Goal: Task Accomplishment & Management: Manage account settings

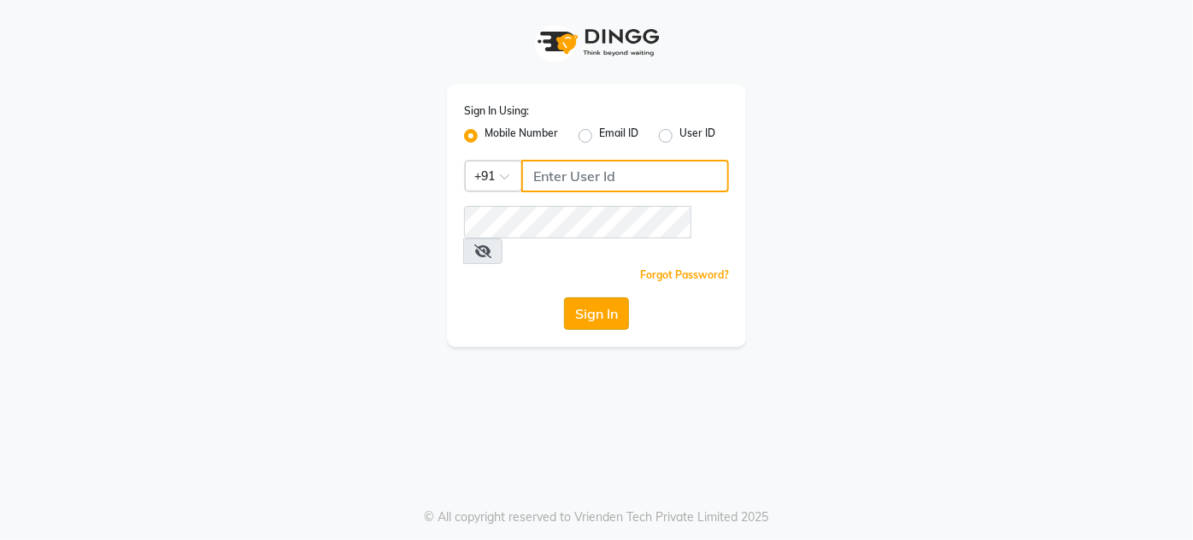
type input "8095355755"
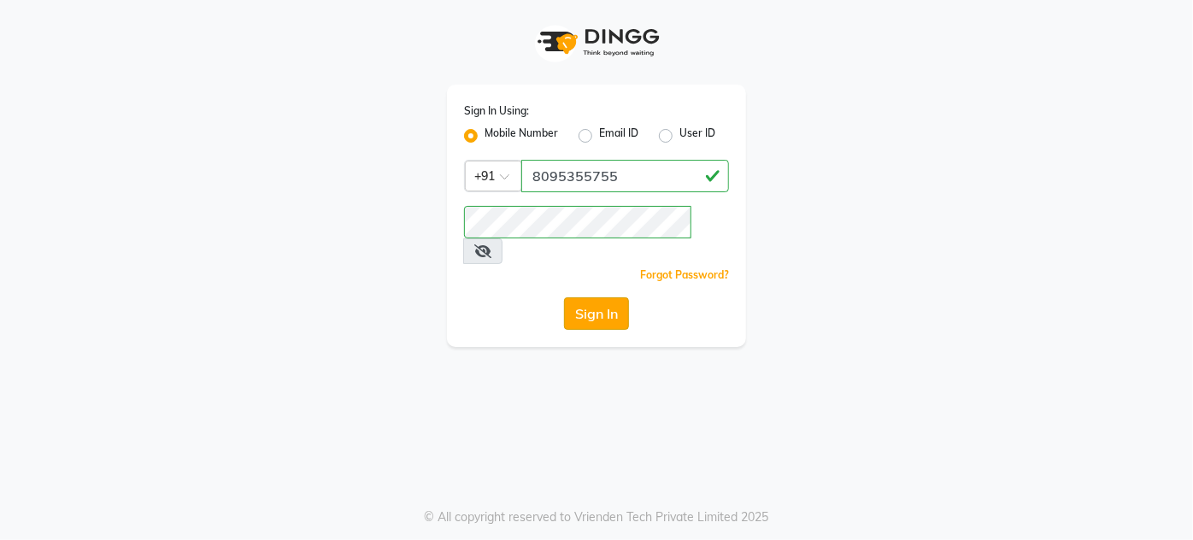
click at [572, 298] on button "Sign In" at bounding box center [596, 314] width 65 height 32
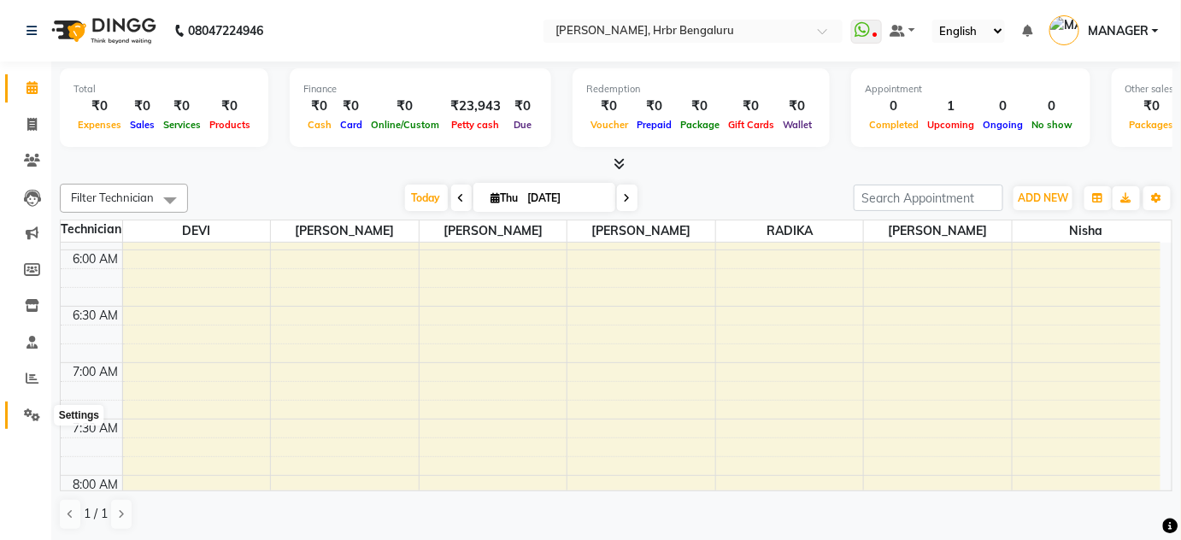
click at [23, 425] on span at bounding box center [32, 416] width 30 height 20
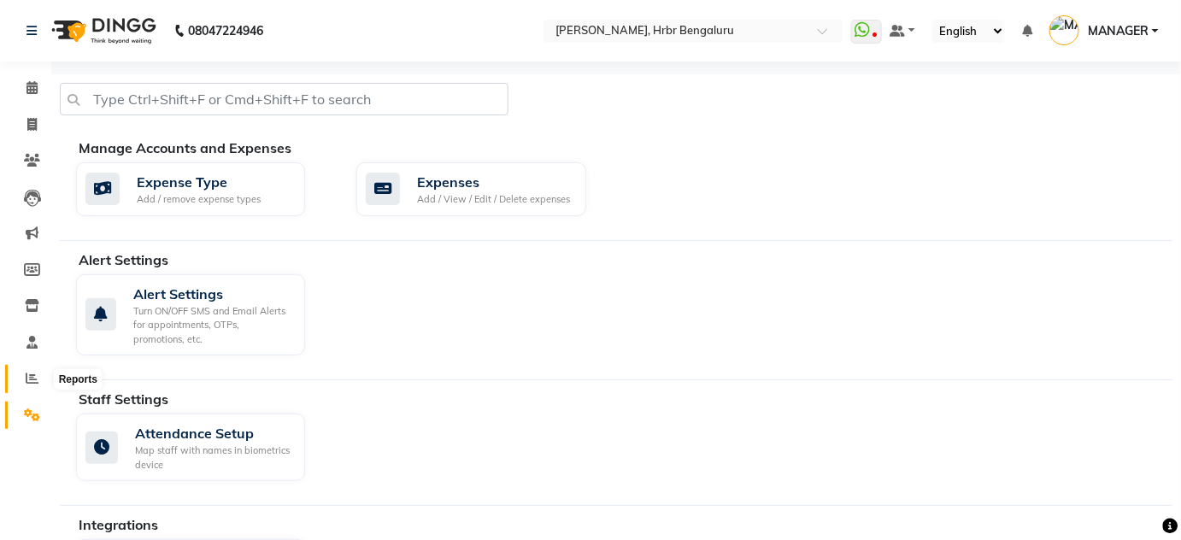
click at [28, 382] on icon at bounding box center [32, 378] width 13 height 13
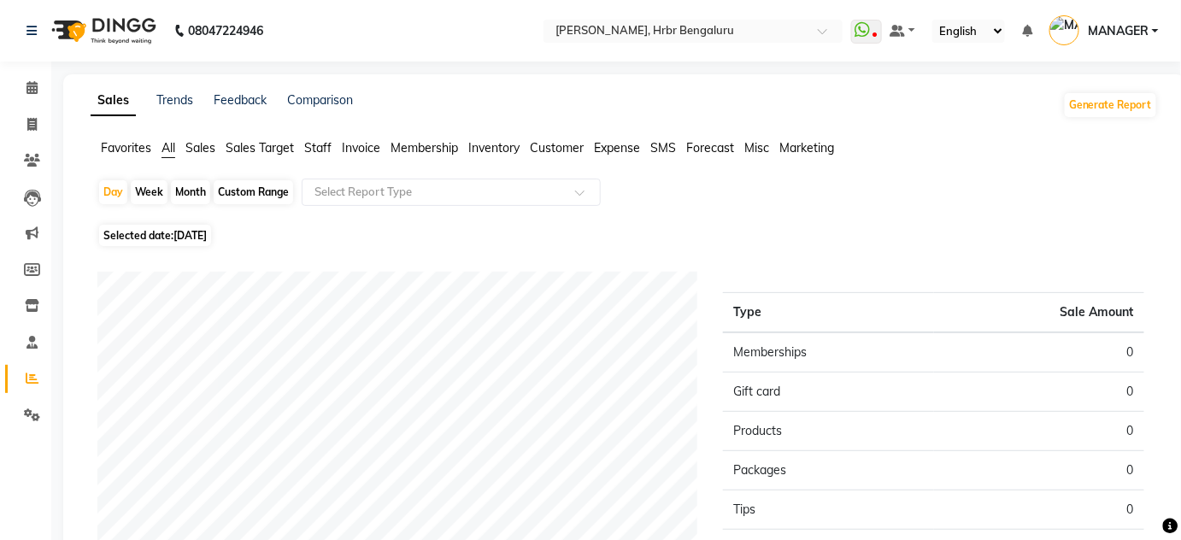
click at [325, 147] on span "Staff" at bounding box center [317, 147] width 27 height 15
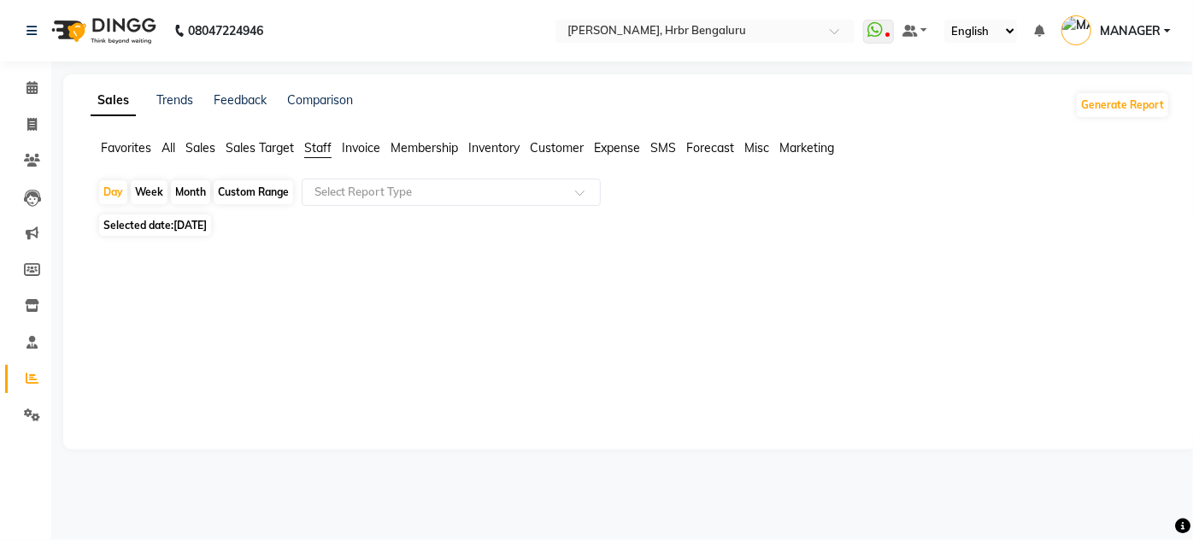
click at [172, 229] on span "Selected date: 04-09-2025" at bounding box center [155, 225] width 112 height 21
select select "9"
select select "2025"
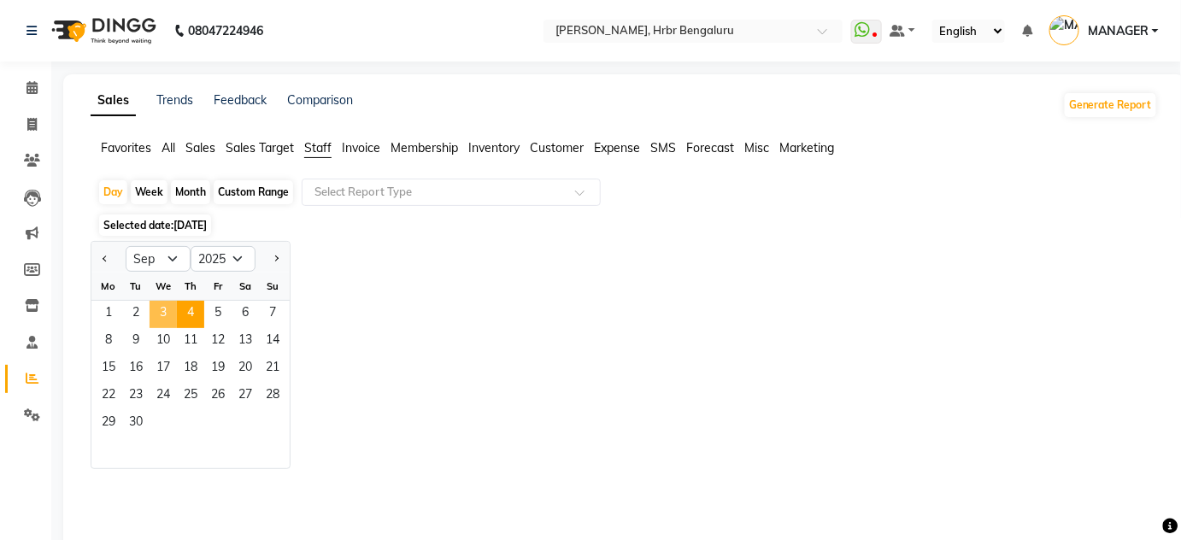
click at [171, 313] on span "3" at bounding box center [163, 314] width 27 height 27
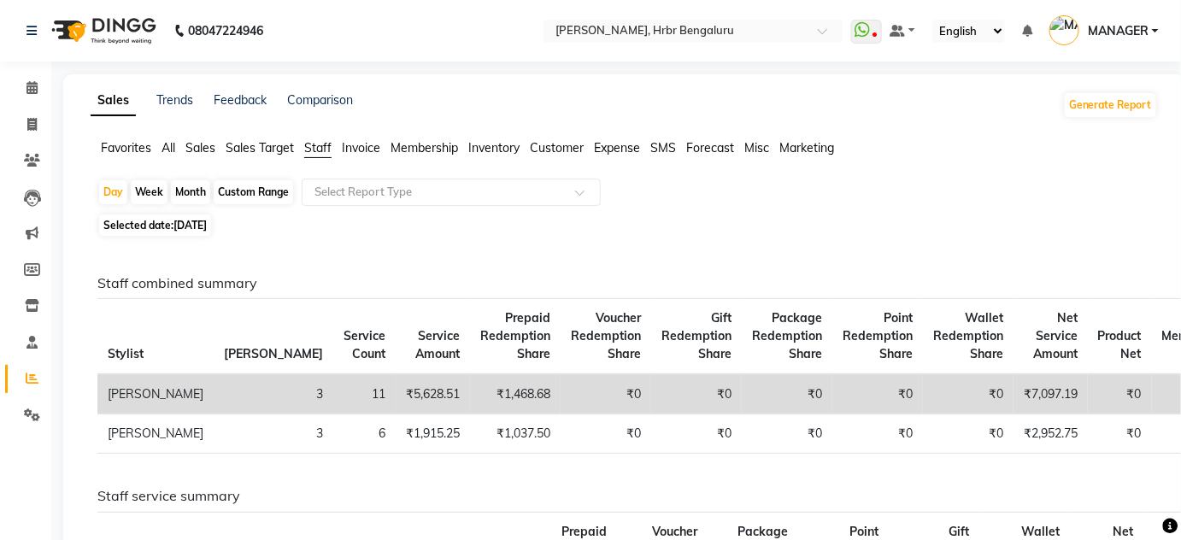
click at [197, 191] on div "Month" at bounding box center [190, 192] width 39 height 24
select select "9"
select select "2025"
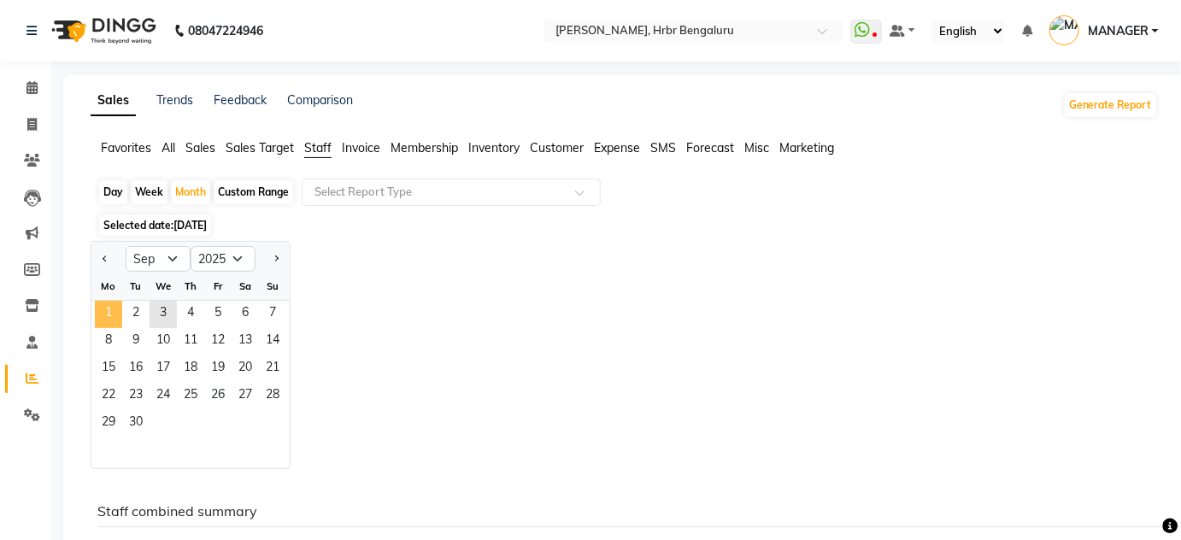
click at [113, 307] on span "1" at bounding box center [108, 314] width 27 height 27
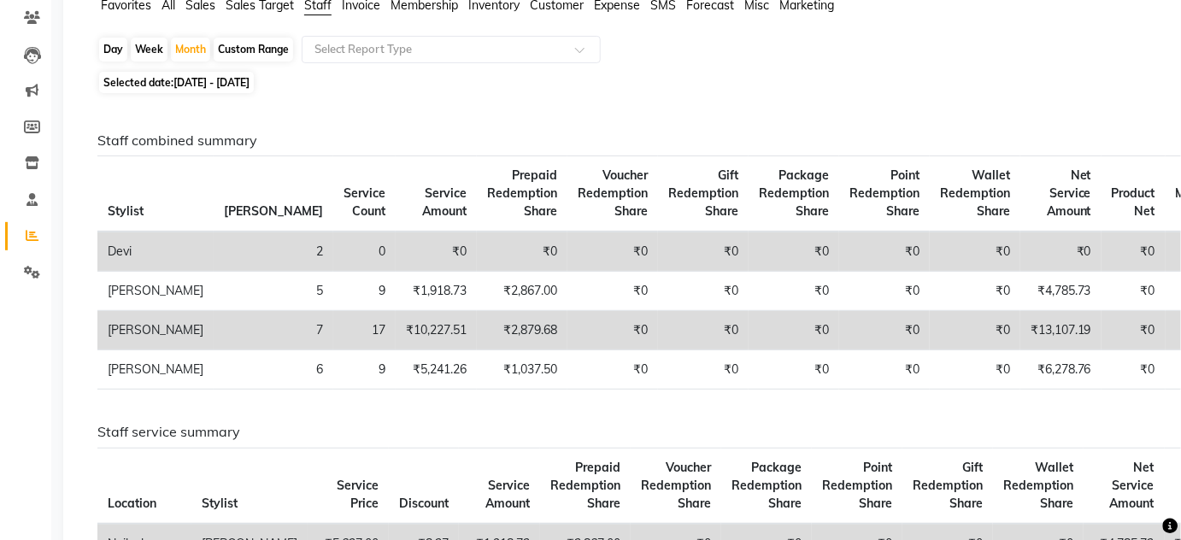
scroll to position [156, 0]
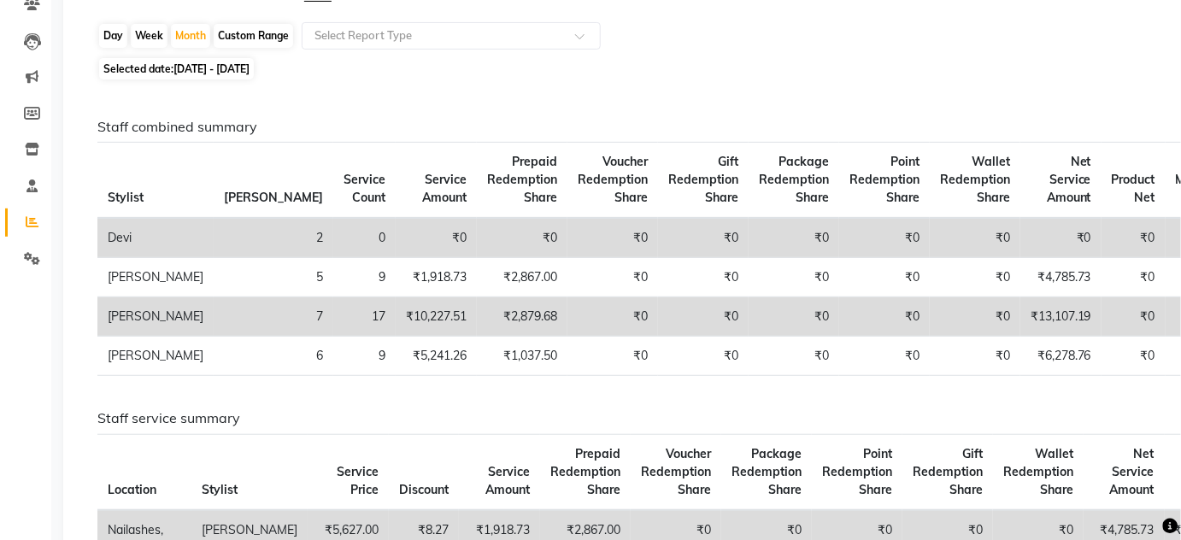
click at [111, 40] on div "Day" at bounding box center [113, 36] width 28 height 24
select select "9"
select select "2025"
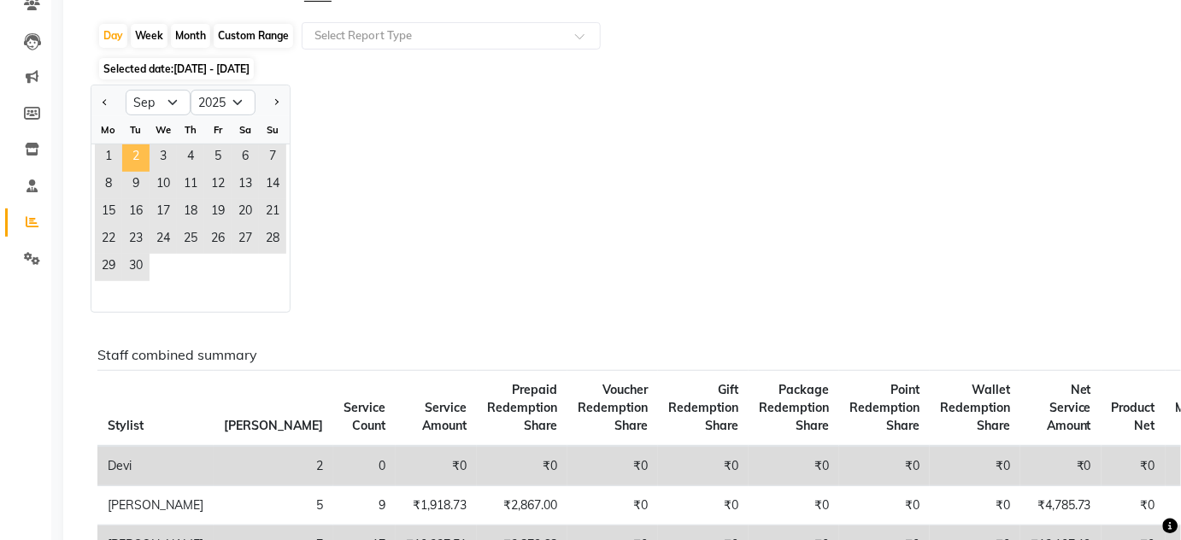
click at [144, 156] on span "2" at bounding box center [135, 157] width 27 height 27
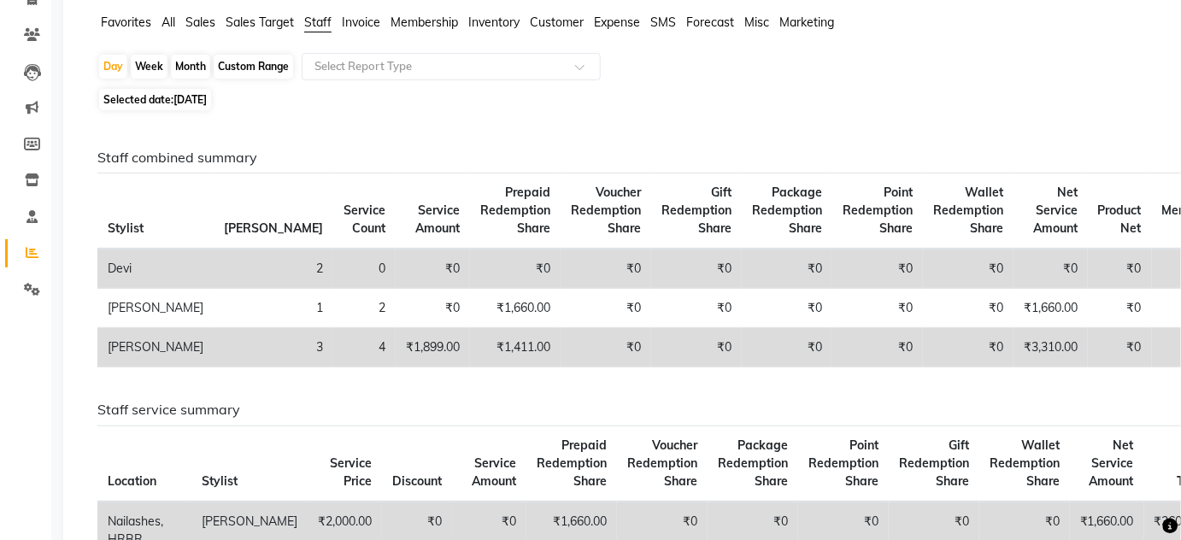
scroll to position [124, 0]
click at [227, 70] on div "Custom Range" at bounding box center [254, 68] width 80 height 24
select select "9"
select select "2025"
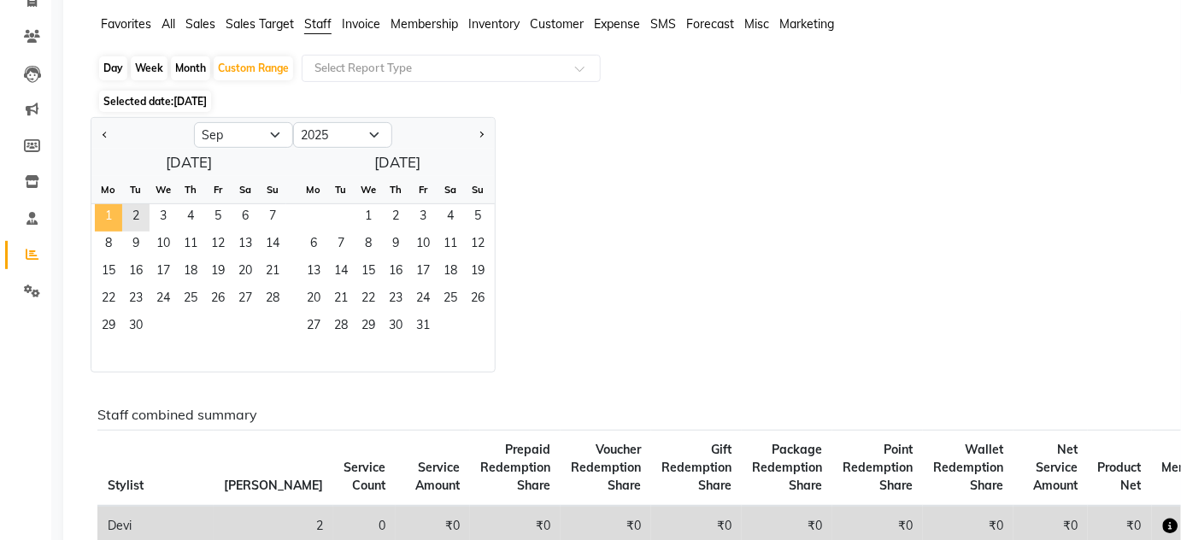
click at [111, 215] on span "1" at bounding box center [108, 217] width 27 height 27
click at [135, 215] on span "2" at bounding box center [135, 217] width 27 height 27
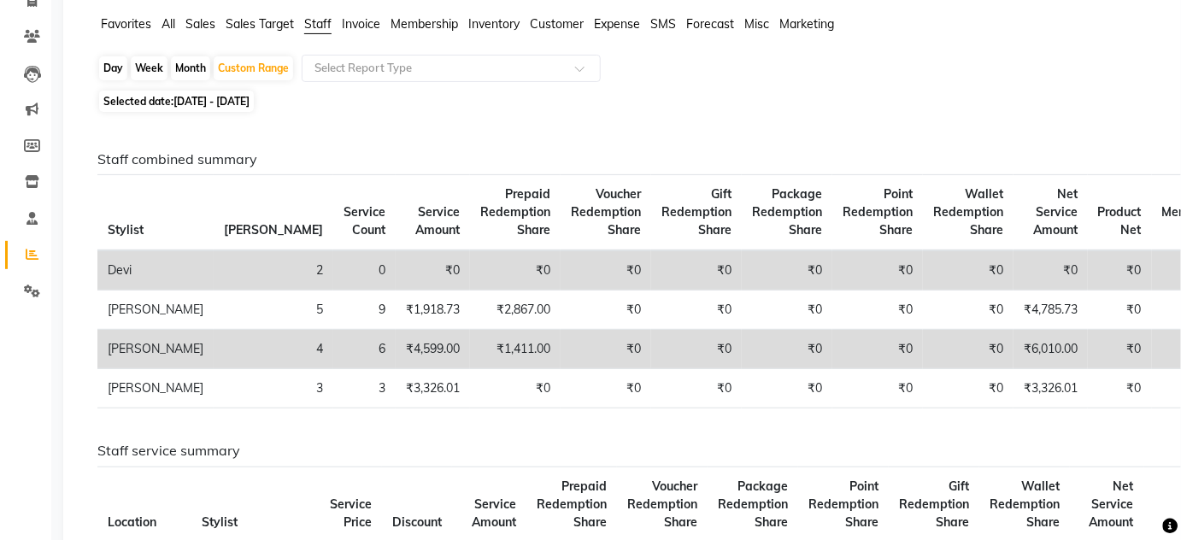
scroll to position [0, 0]
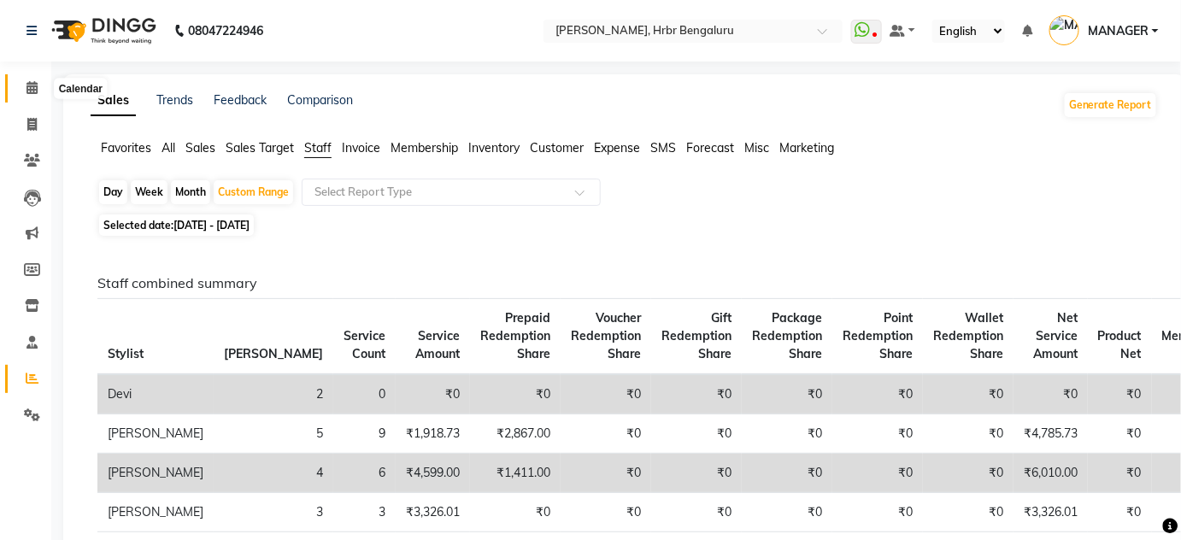
click at [27, 92] on icon at bounding box center [32, 87] width 11 height 13
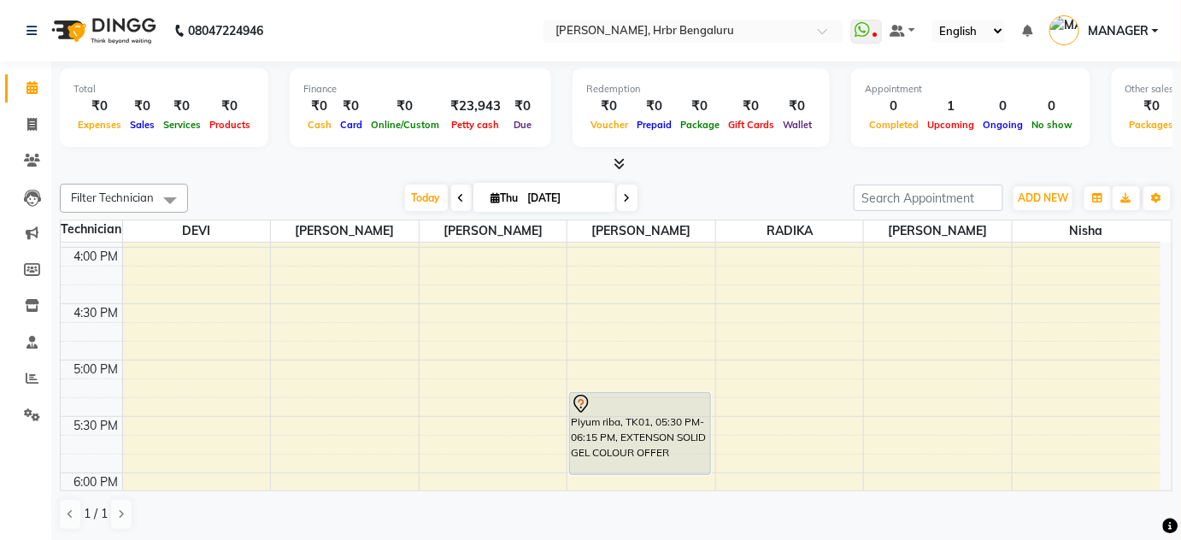
scroll to position [1814, 0]
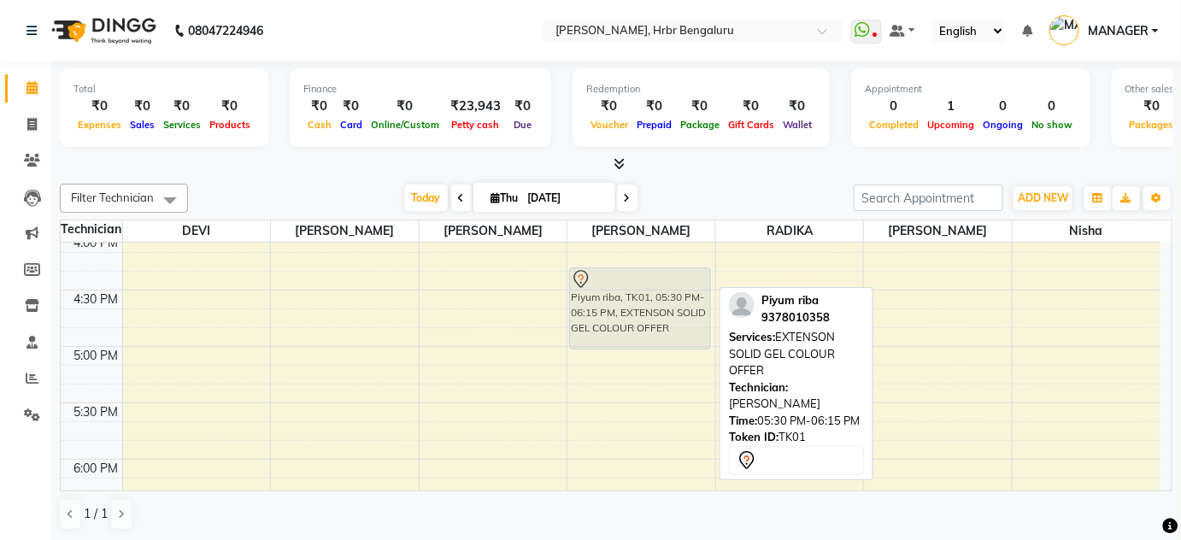
drag, startPoint x: 640, startPoint y: 422, endPoint x: 627, endPoint y: 315, distance: 108.6
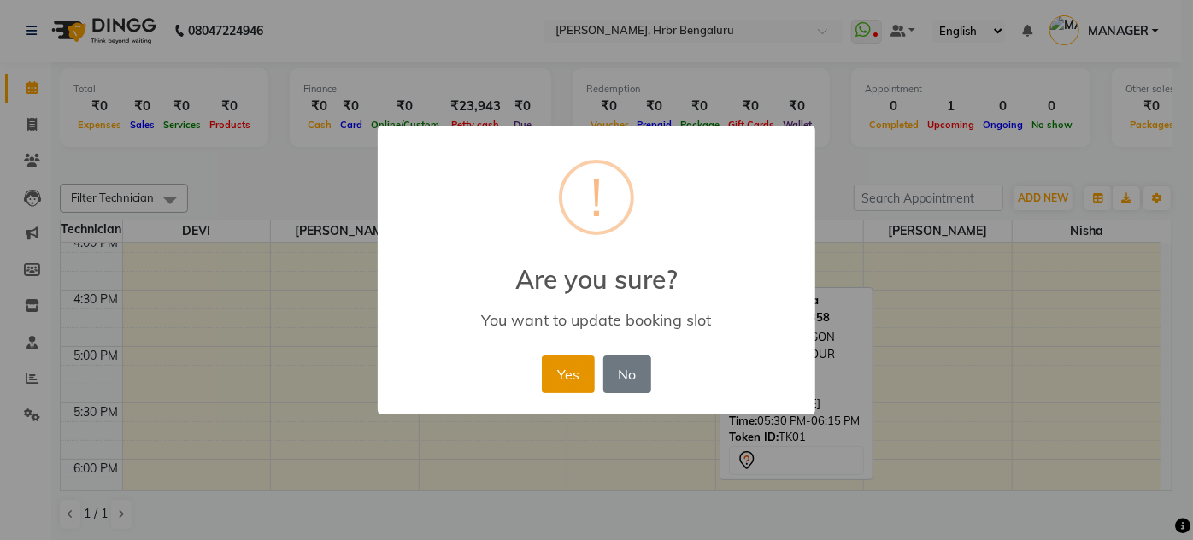
click at [562, 376] on button "Yes" at bounding box center [568, 375] width 52 height 38
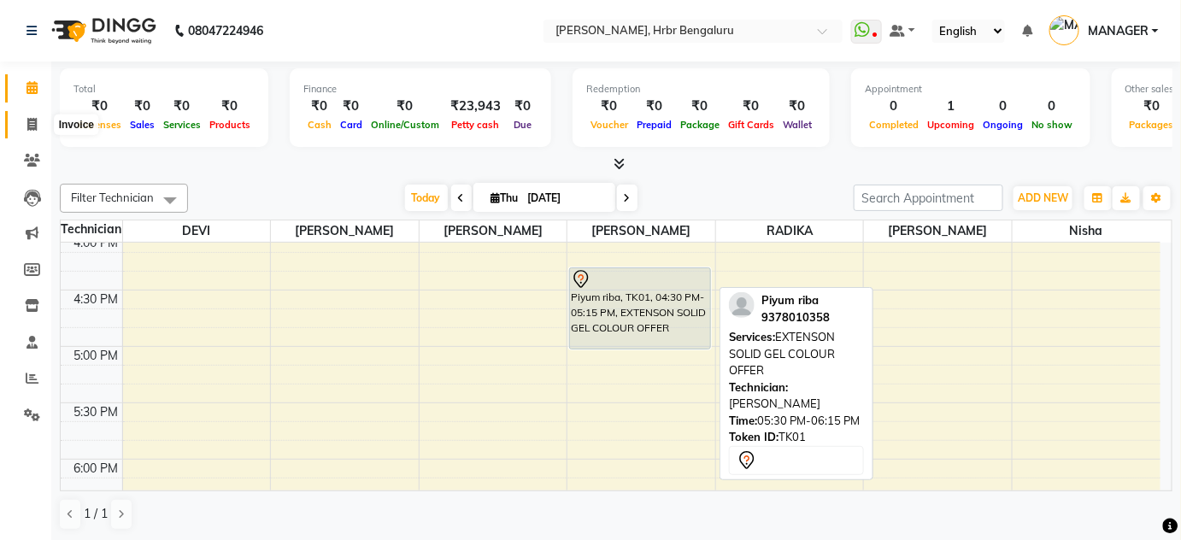
click at [34, 125] on icon at bounding box center [31, 124] width 9 height 13
select select "service"
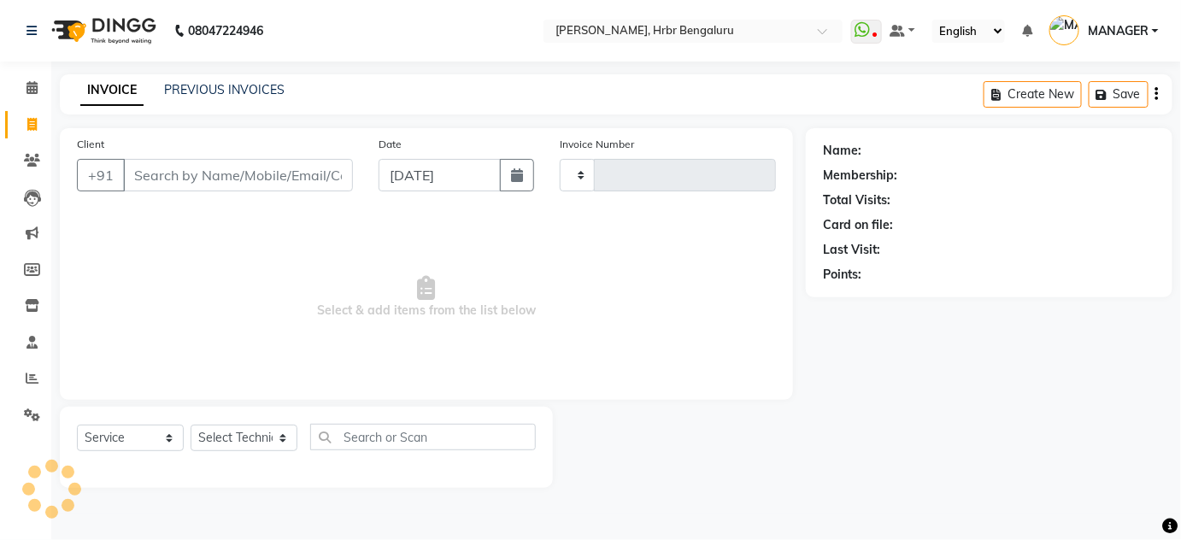
type input "1053"
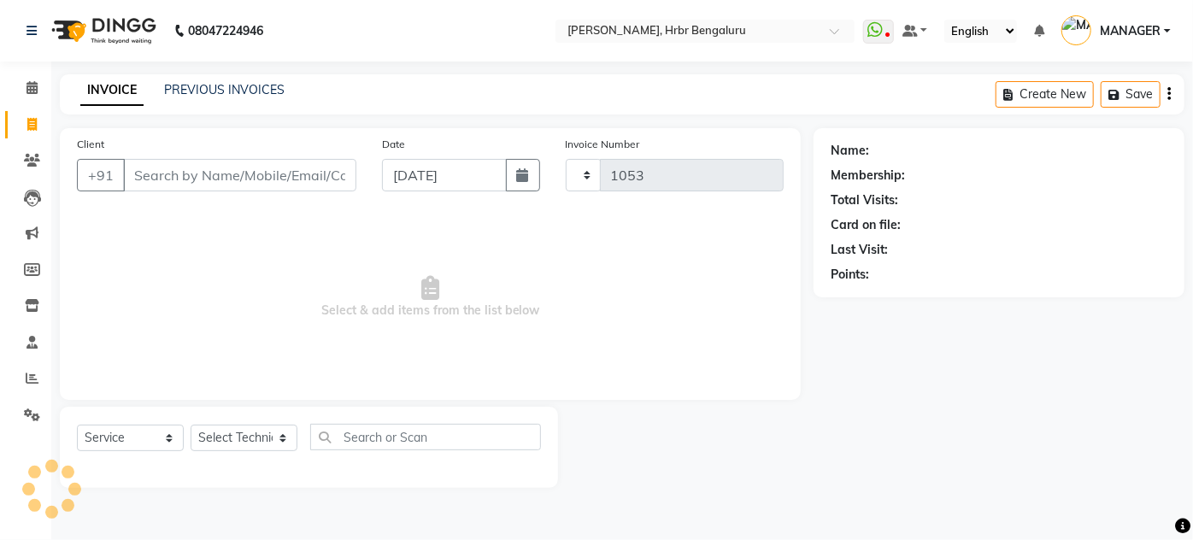
select select "3771"
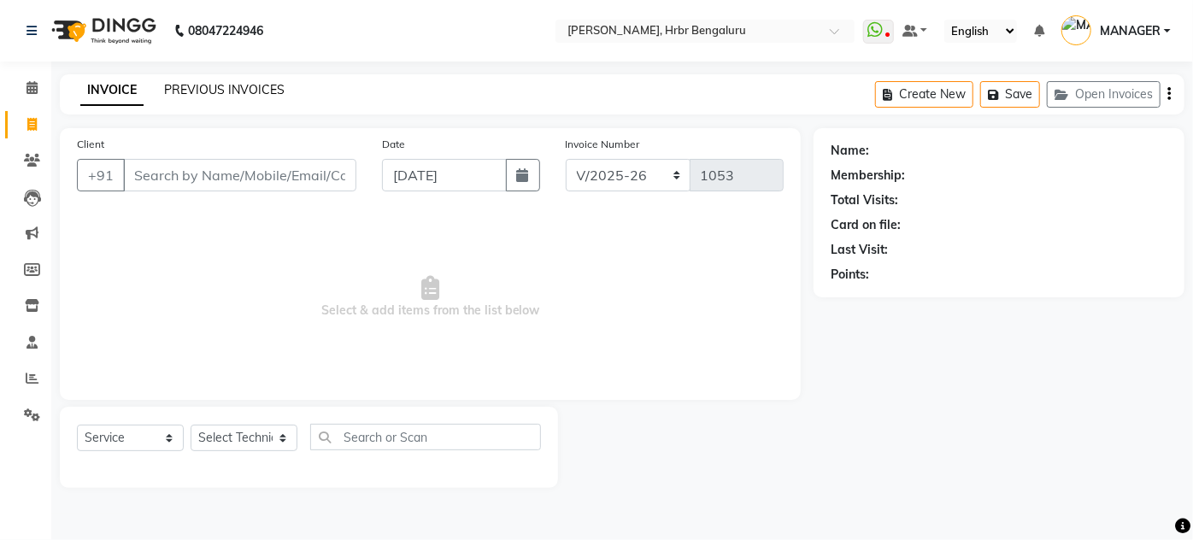
click at [182, 86] on link "PREVIOUS INVOICES" at bounding box center [224, 89] width 121 height 15
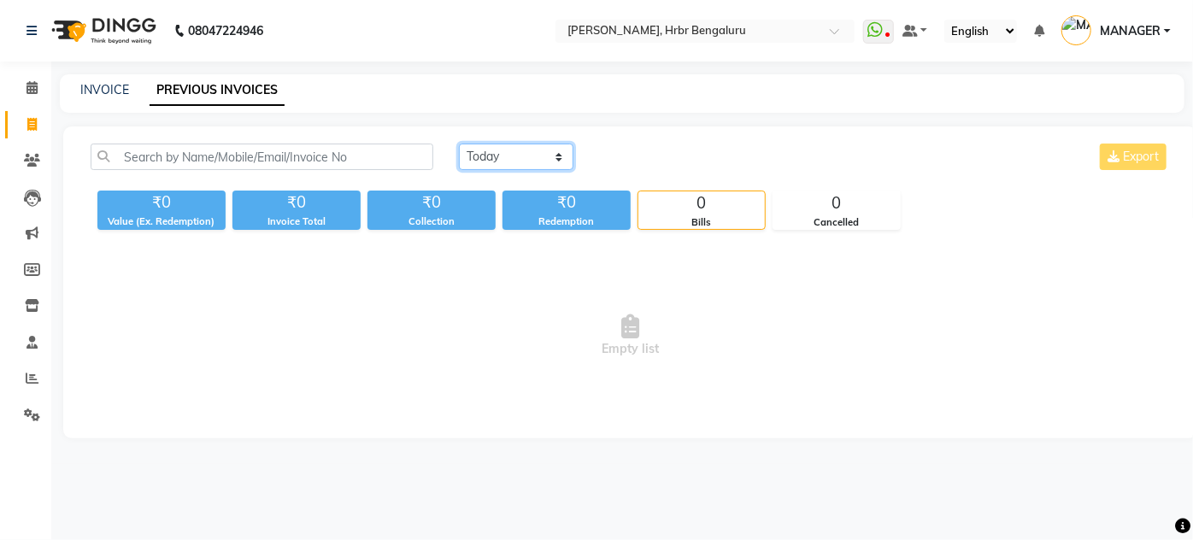
click at [528, 154] on select "Today Yesterday Custom Range" at bounding box center [516, 157] width 115 height 27
select select "yesterday"
click at [459, 144] on select "Today Yesterday Custom Range" at bounding box center [516, 157] width 115 height 27
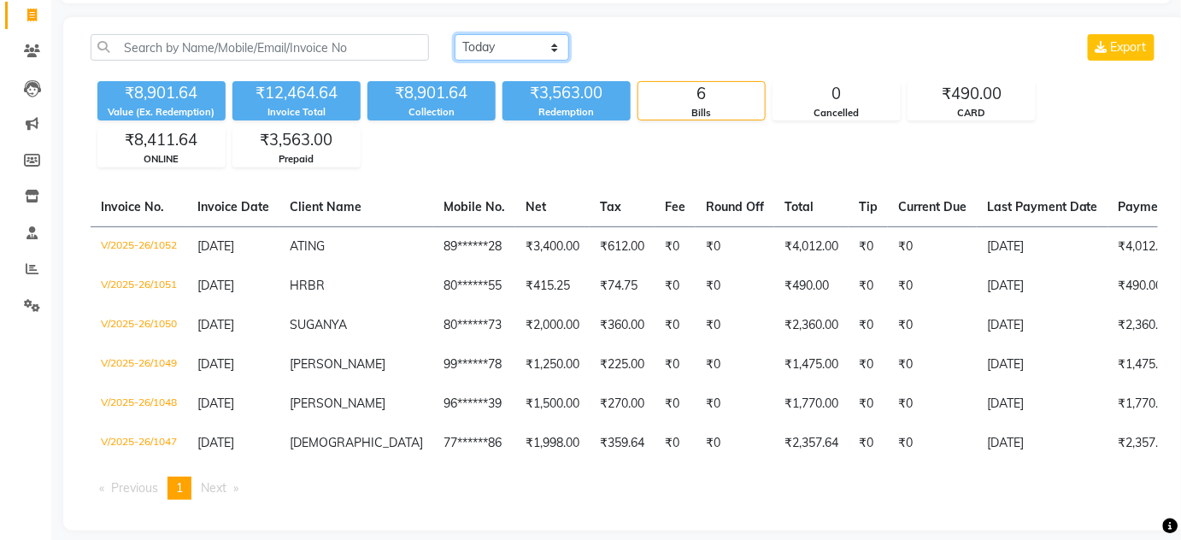
scroll to position [115, 0]
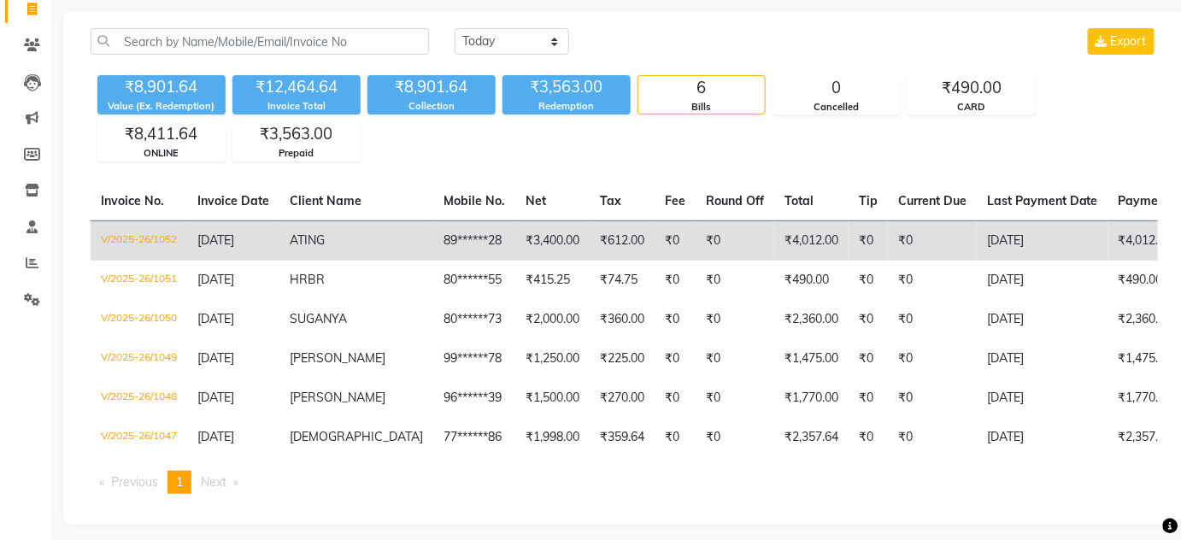
click at [888, 238] on td "₹0" at bounding box center [932, 241] width 89 height 40
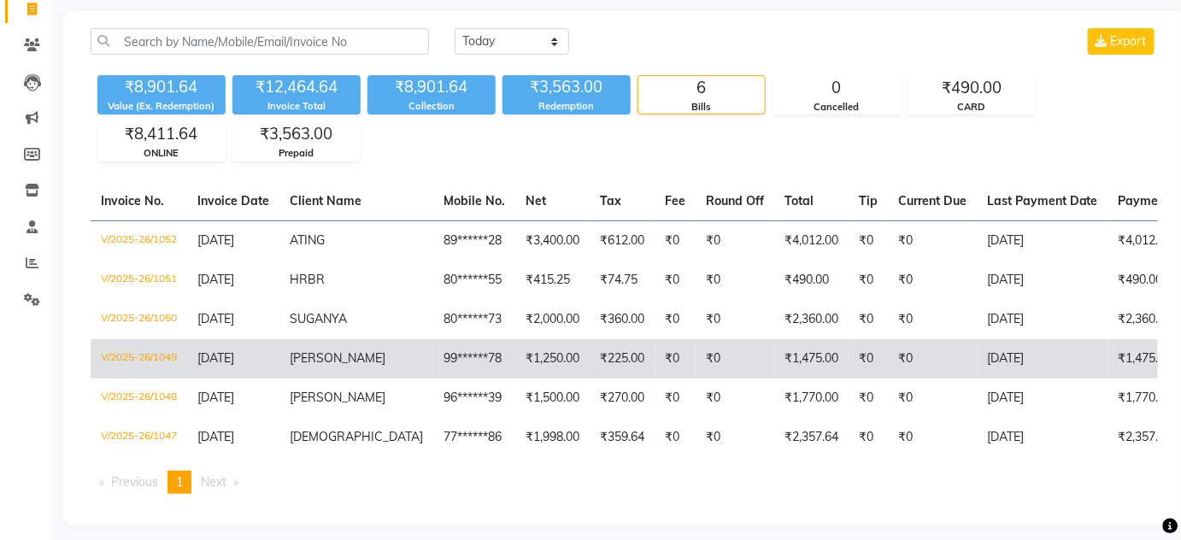
click at [1006, 355] on td "[DATE]" at bounding box center [1043, 358] width 132 height 39
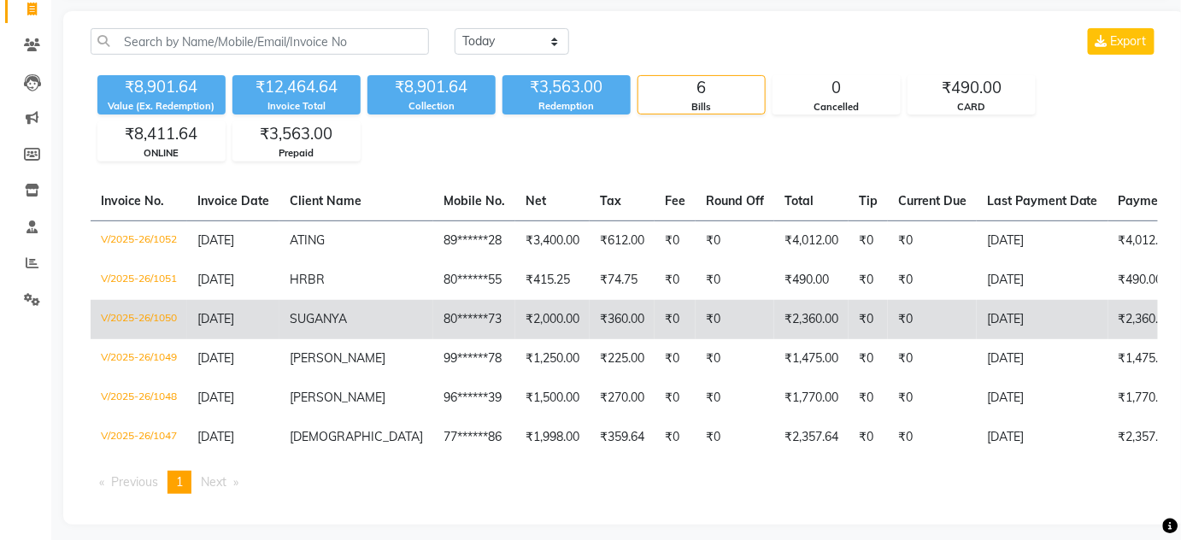
click at [907, 325] on td "₹0" at bounding box center [932, 319] width 89 height 39
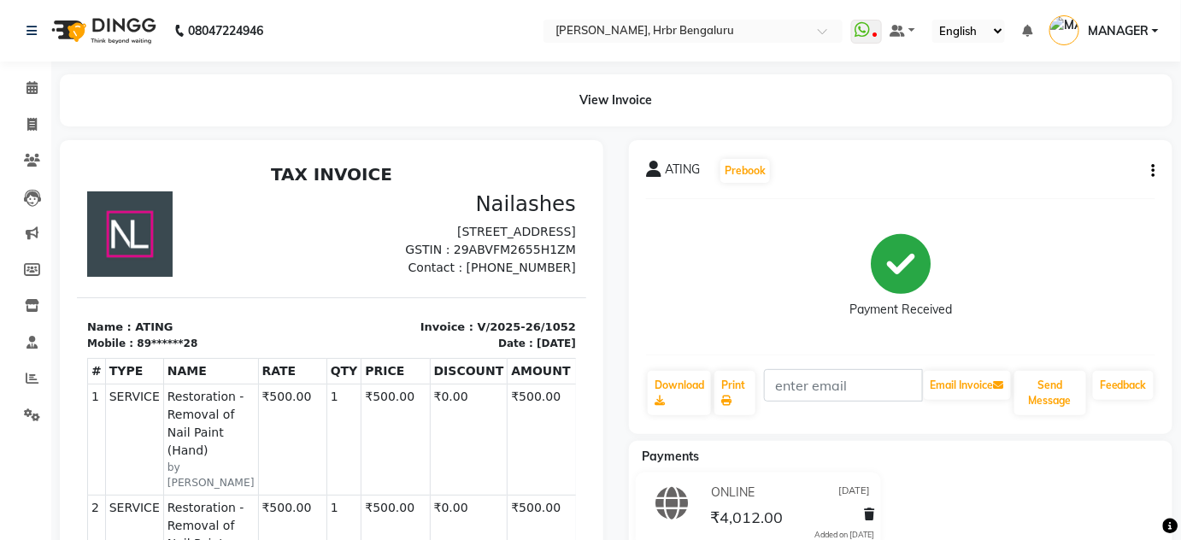
click at [1154, 172] on icon "button" at bounding box center [1153, 171] width 3 height 1
click at [1087, 163] on div "Split Service Amount" at bounding box center [1068, 160] width 117 height 21
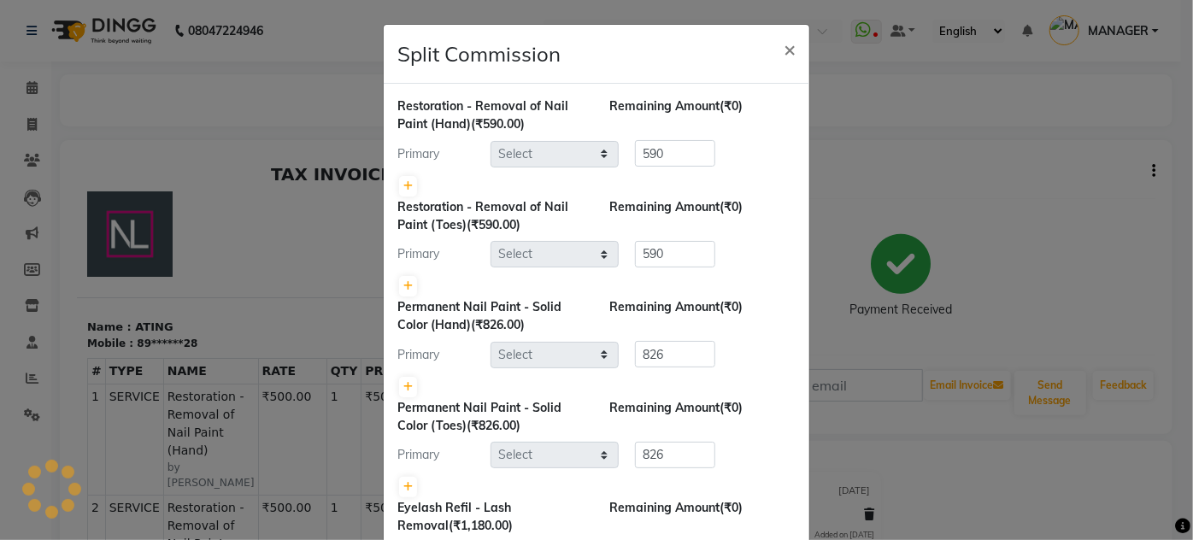
select select "77431"
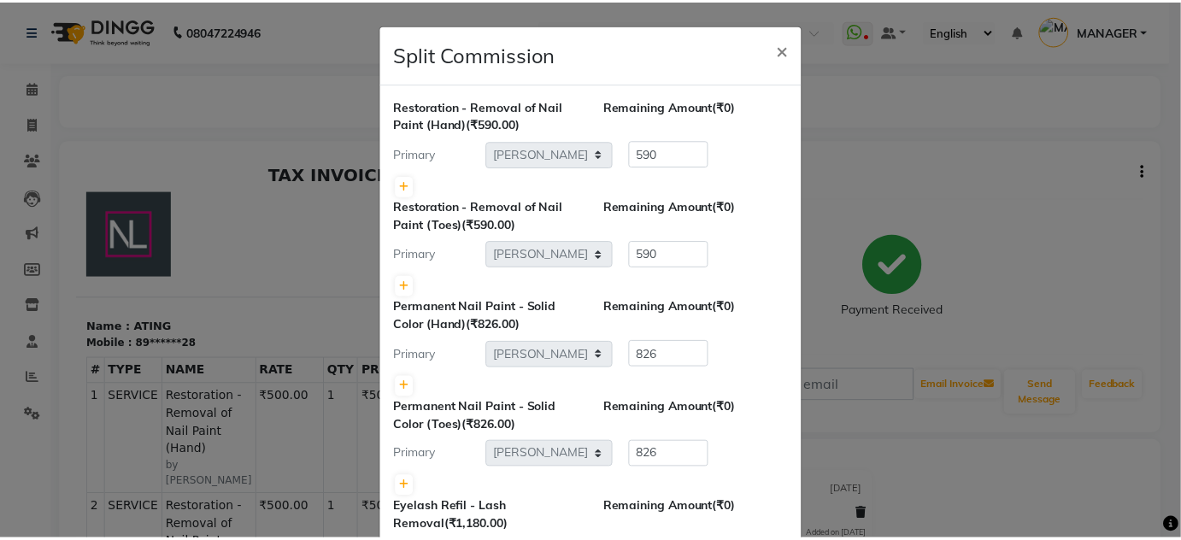
scroll to position [150, 0]
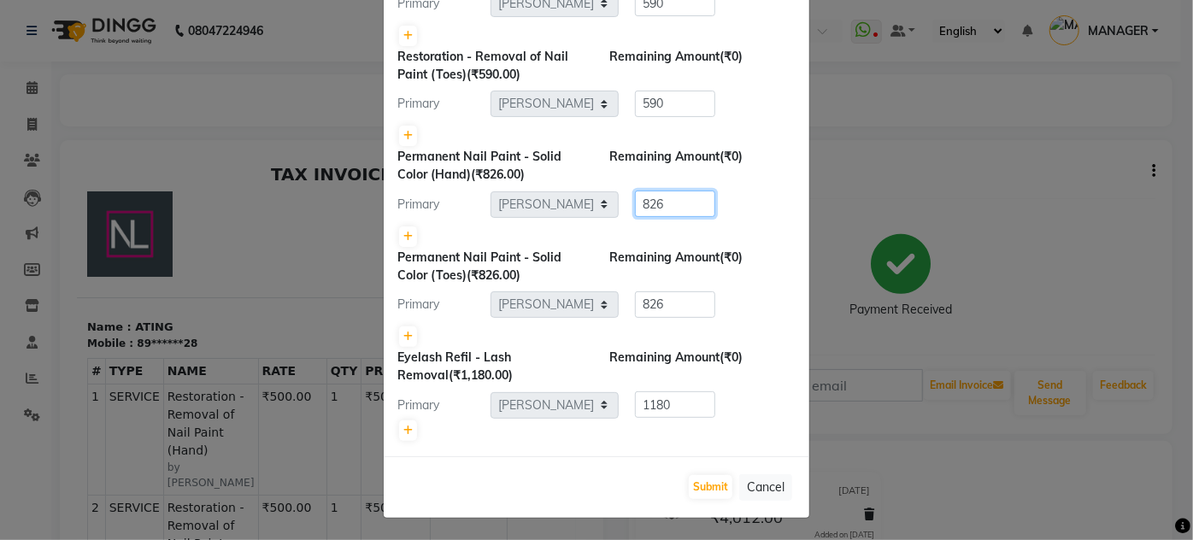
click at [829, 201] on ngb-modal-window "Split Commission × Restoration - Removal of Nail Paint (Hand) (₹590.00) Remaini…" at bounding box center [596, 270] width 1193 height 540
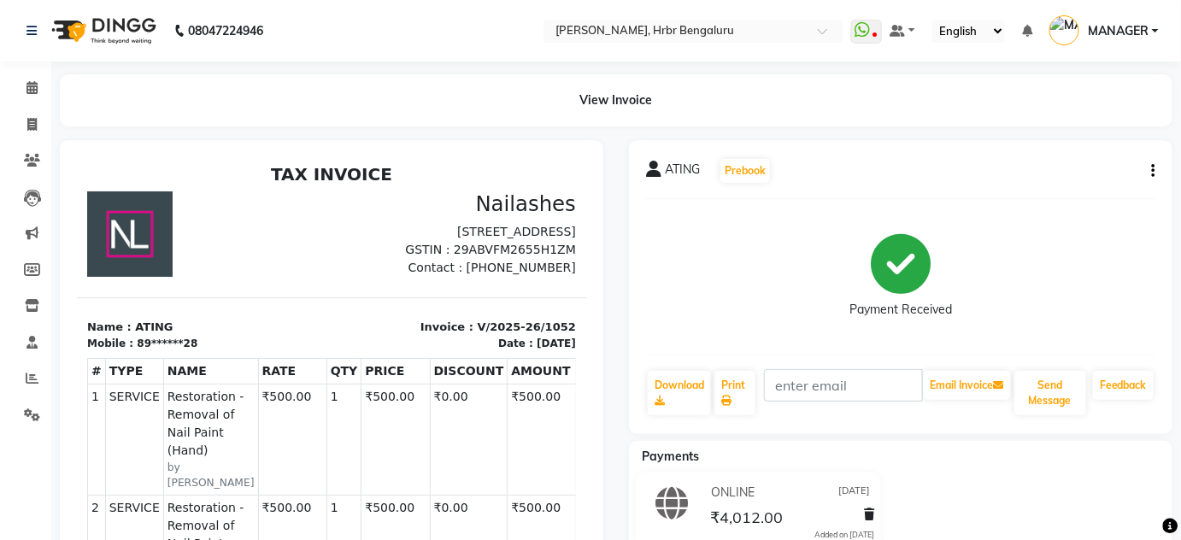
click at [1151, 166] on button "button" at bounding box center [1151, 171] width 10 height 18
click at [1016, 184] on div "Edit Item Staff" at bounding box center [1068, 182] width 117 height 21
select select "77431"
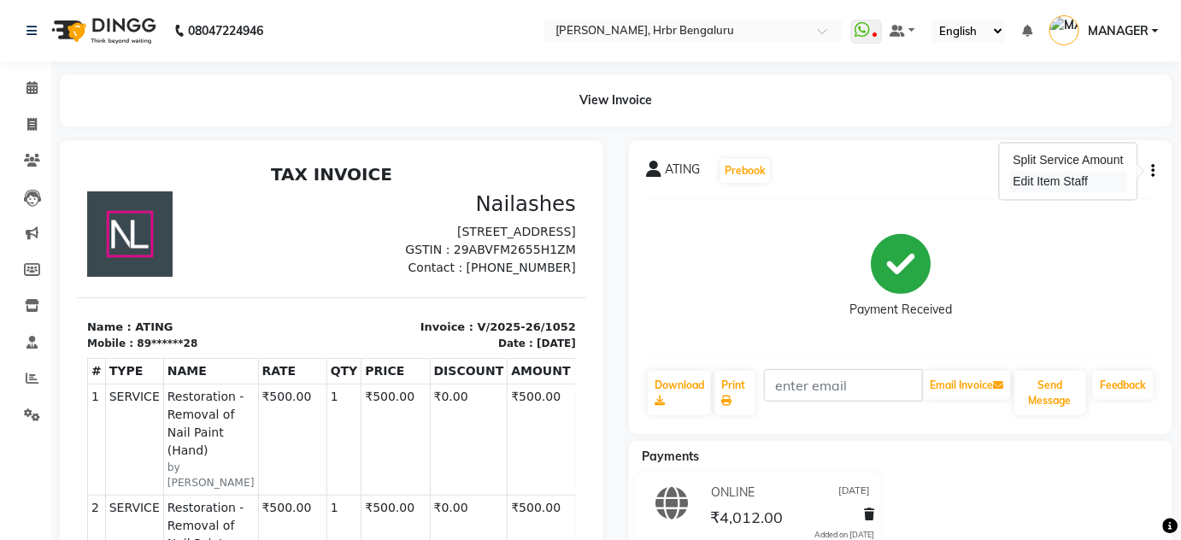
select select "77431"
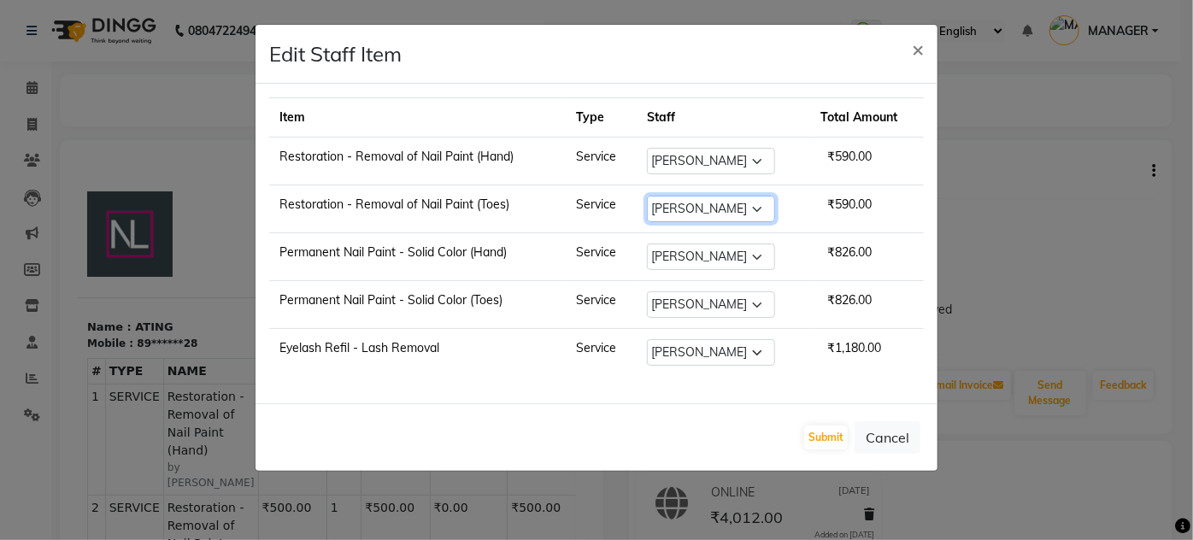
click at [763, 209] on select "Select DEVI HIMANSHU jyothi KEVIN MANAGER nisha RADIKA RITESH" at bounding box center [711, 209] width 128 height 27
select select "84501"
click at [648, 196] on select "Select DEVI HIMANSHU jyothi KEVIN MANAGER nisha RADIKA RITESH" at bounding box center [711, 209] width 128 height 27
click at [762, 258] on select "Select DEVI HIMANSHU jyothi KEVIN MANAGER nisha RADIKA RITESH" at bounding box center [711, 257] width 128 height 27
click at [527, 203] on td "Restoration - Removal of Nail Paint (Toes)" at bounding box center [417, 210] width 297 height 48
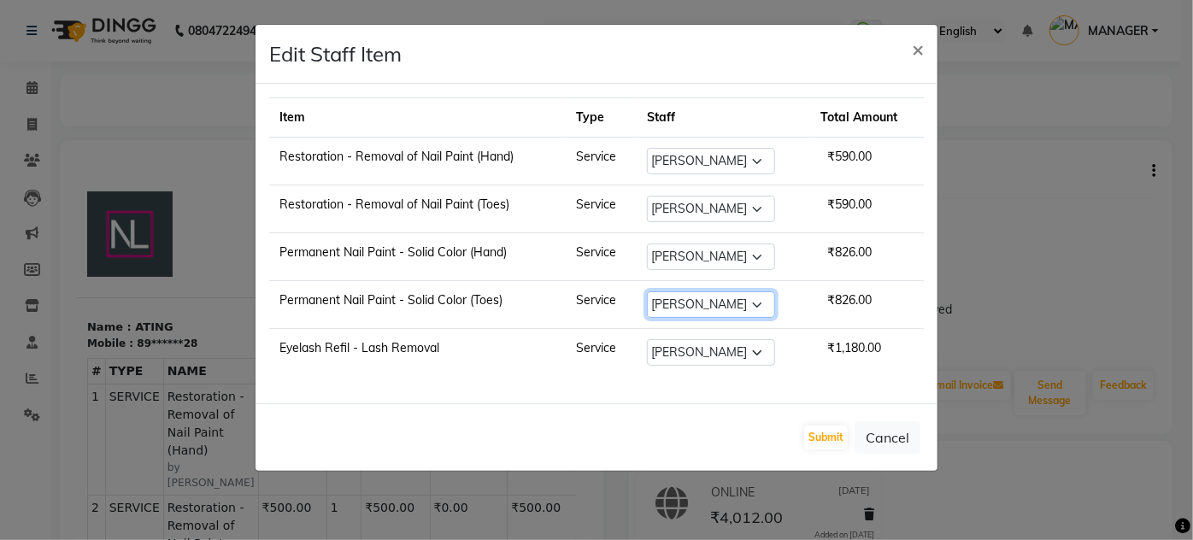
click at [761, 298] on select "Select DEVI HIMANSHU jyothi KEVIN MANAGER nisha RADIKA RITESH" at bounding box center [711, 305] width 128 height 27
select select "84501"
click at [648, 292] on select "Select DEVI HIMANSHU jyothi KEVIN MANAGER nisha RADIKA RITESH" at bounding box center [711, 305] width 128 height 27
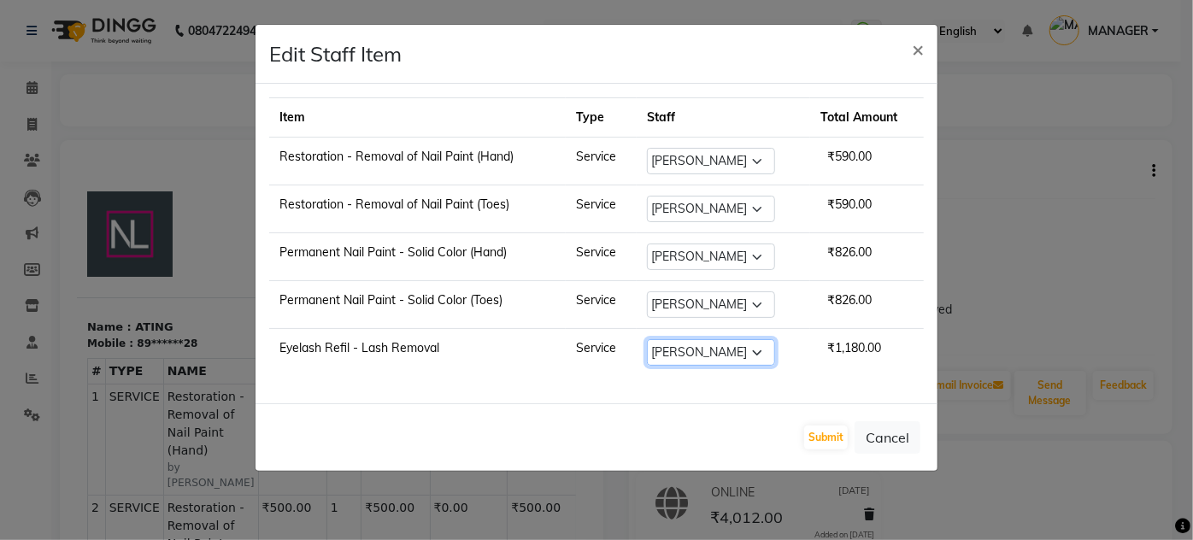
click at [752, 354] on select "Select DEVI HIMANSHU jyothi KEVIN MANAGER nisha RADIKA RITESH" at bounding box center [711, 352] width 128 height 27
select select "84501"
click at [648, 339] on select "Select DEVI HIMANSHU jyothi KEVIN MANAGER nisha RADIKA RITESH" at bounding box center [711, 352] width 128 height 27
click at [829, 436] on button "Submit" at bounding box center [826, 438] width 44 height 24
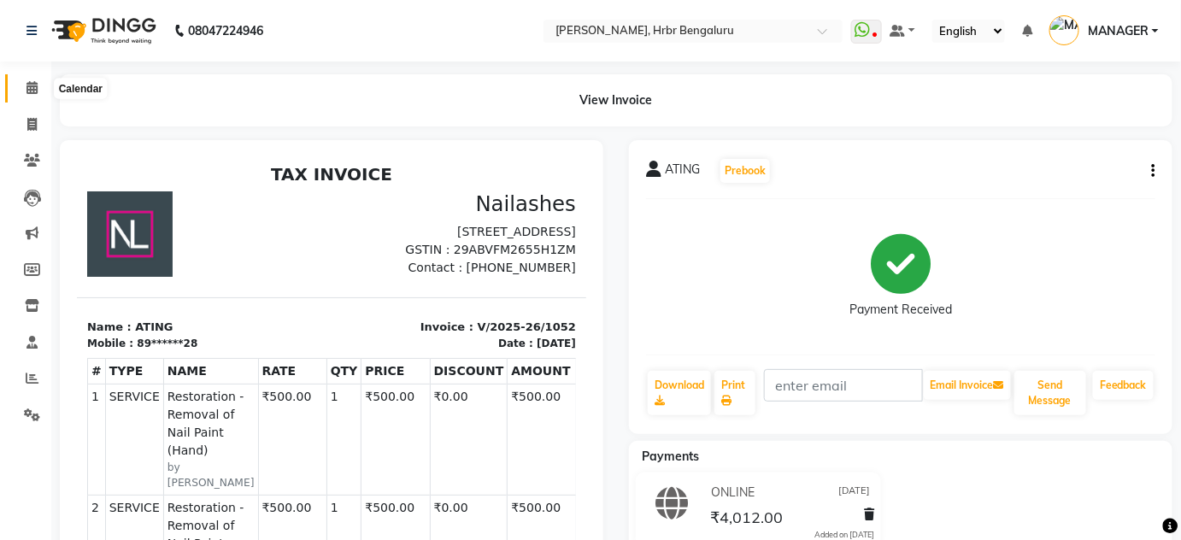
click at [28, 89] on icon at bounding box center [32, 87] width 11 height 13
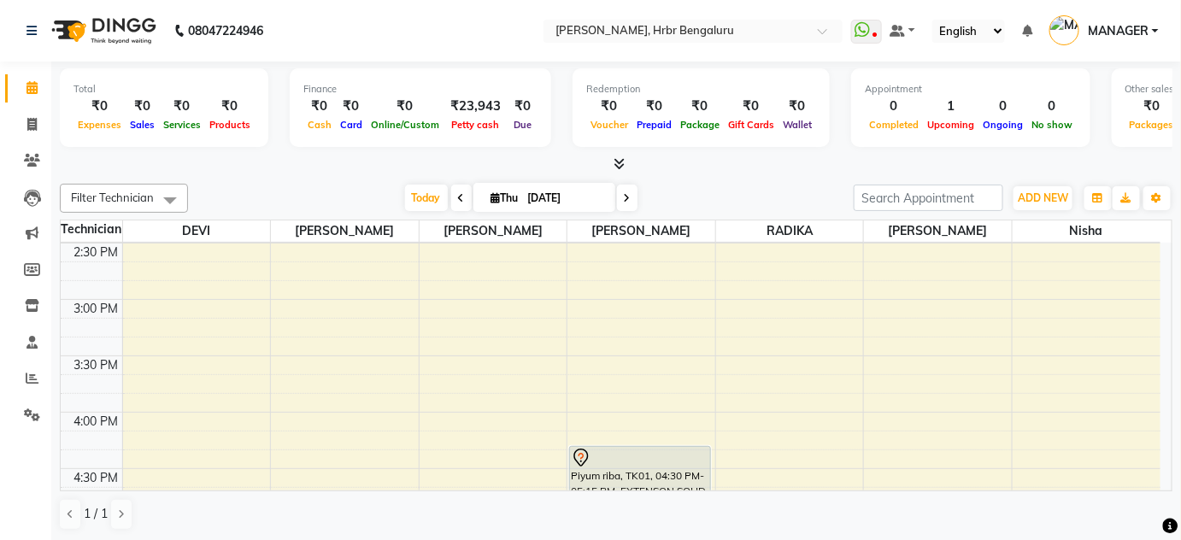
scroll to position [1753, 0]
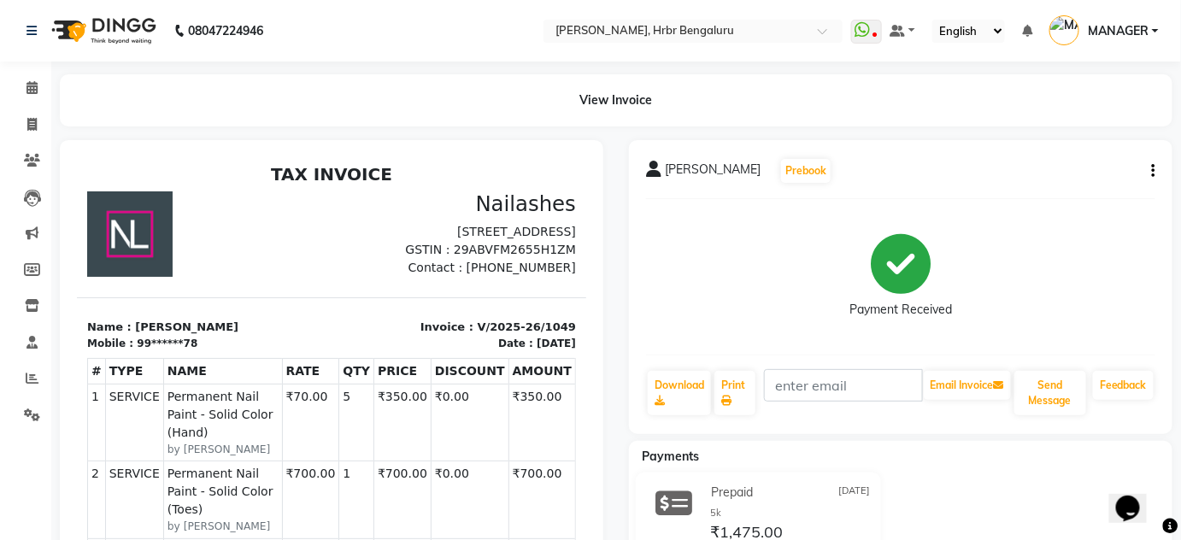
click at [1154, 171] on icon "button" at bounding box center [1153, 171] width 3 height 1
click at [1053, 163] on div "Split Service Amount" at bounding box center [1068, 160] width 117 height 21
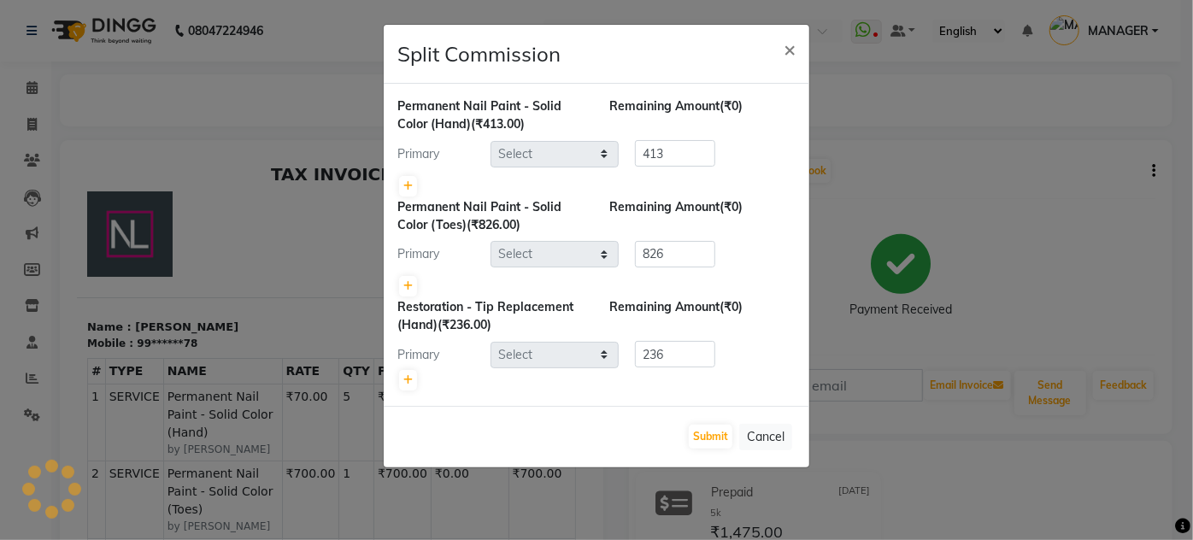
select select "84501"
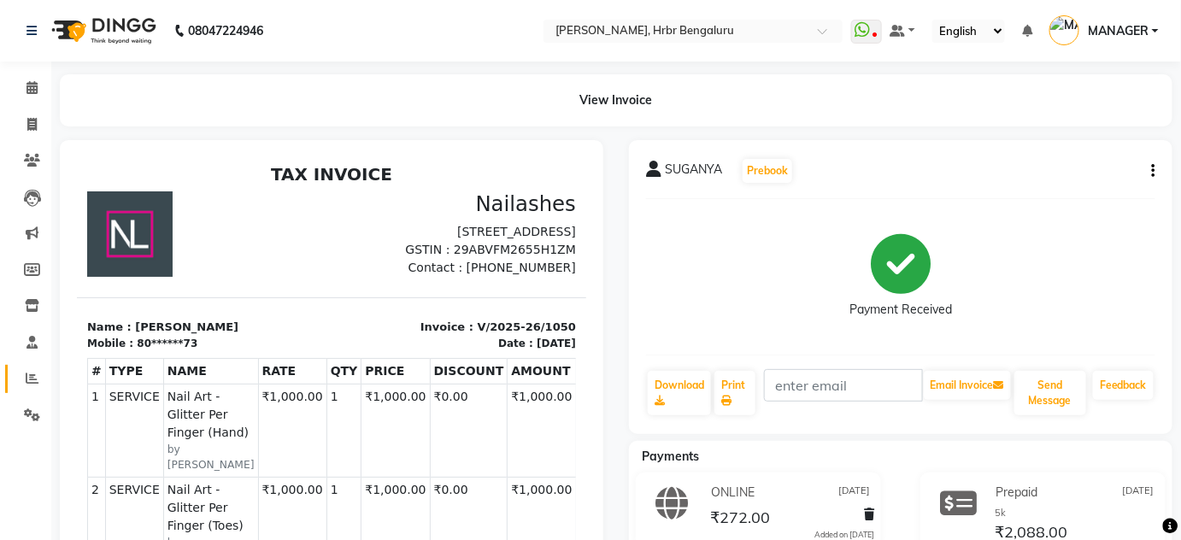
click at [36, 389] on link "Reports" at bounding box center [25, 379] width 41 height 28
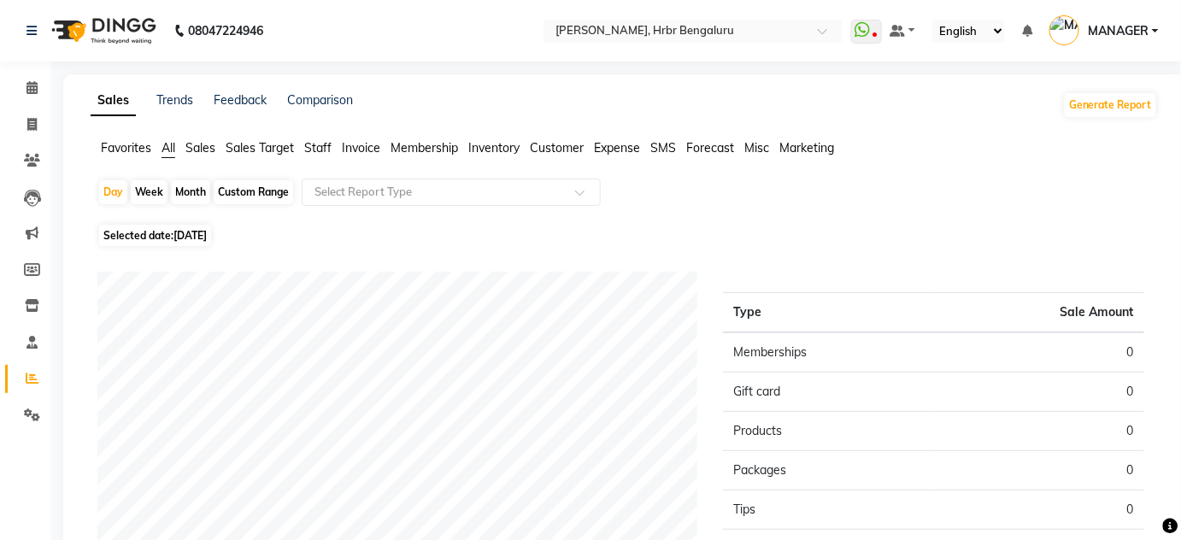
click at [305, 148] on span "Staff" at bounding box center [317, 147] width 27 height 15
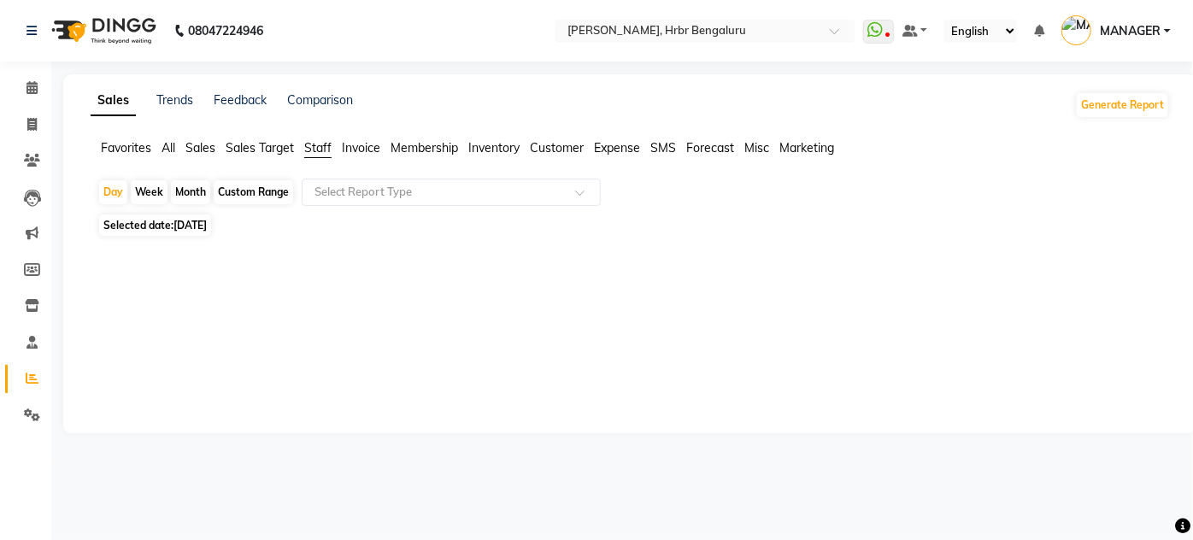
click at [145, 224] on span "Selected date: [DATE]" at bounding box center [155, 225] width 112 height 21
select select "9"
select select "2025"
click at [180, 227] on span "[DATE]" at bounding box center [190, 225] width 33 height 13
select select "9"
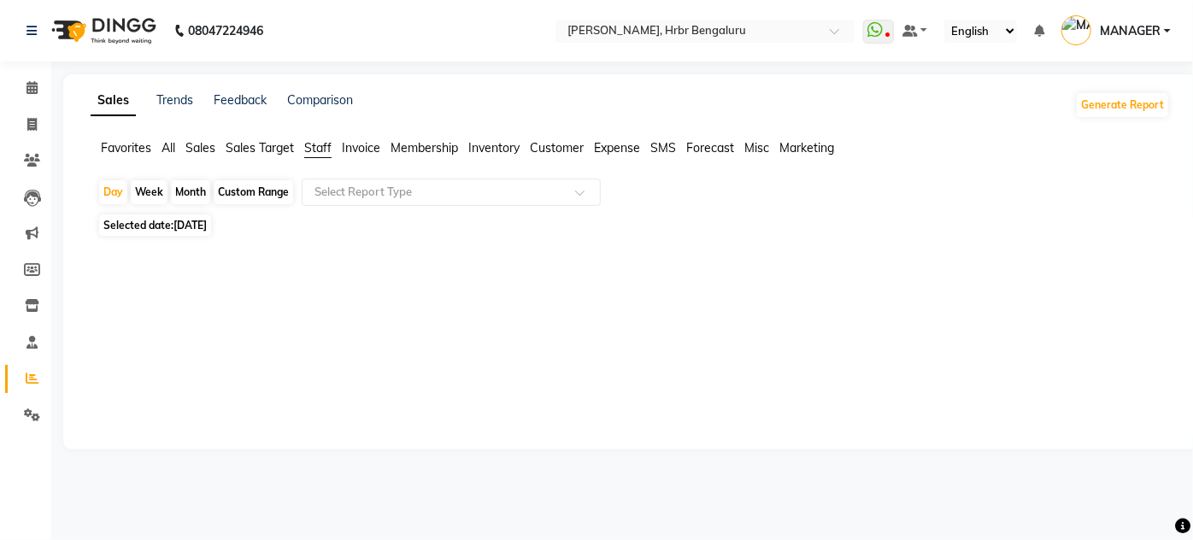
select select "2025"
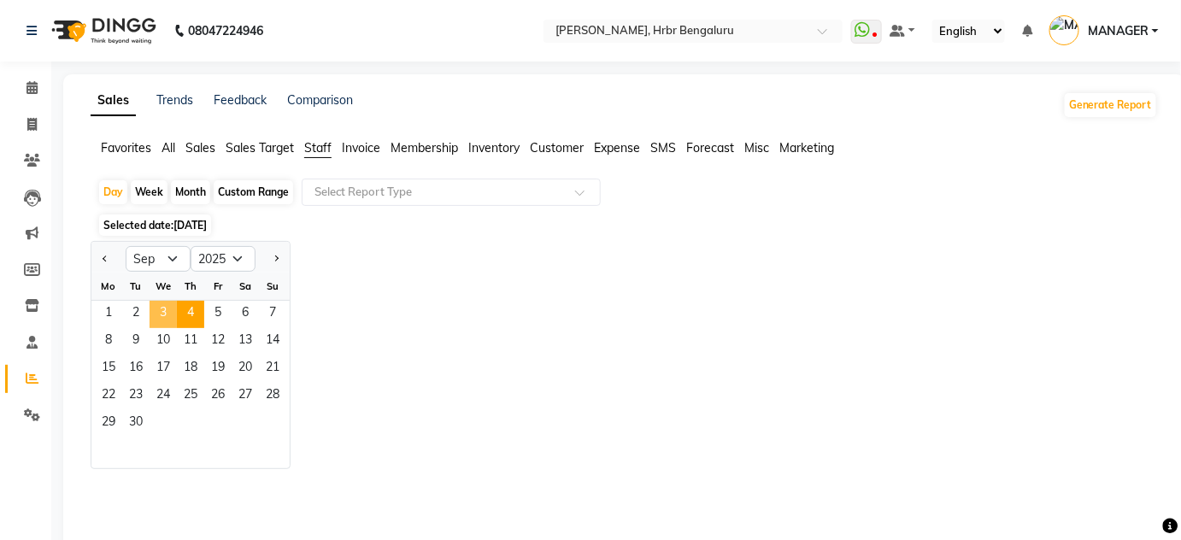
click at [161, 320] on span "3" at bounding box center [163, 314] width 27 height 27
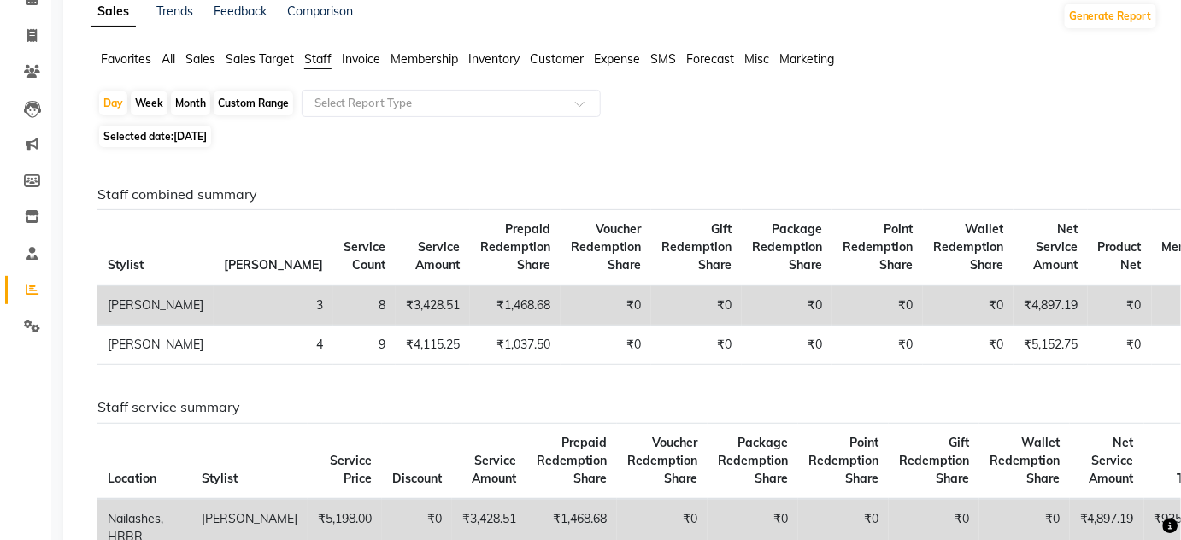
scroll to position [91, 0]
click at [188, 97] on div "Month" at bounding box center [190, 102] width 39 height 24
select select "9"
select select "2025"
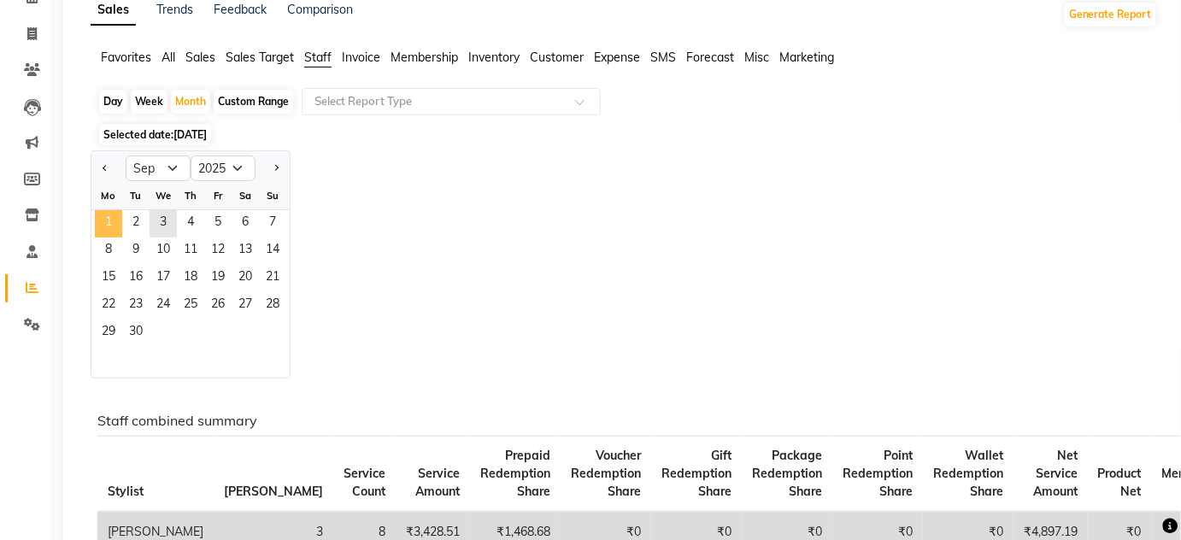
click at [113, 220] on span "1" at bounding box center [108, 223] width 27 height 27
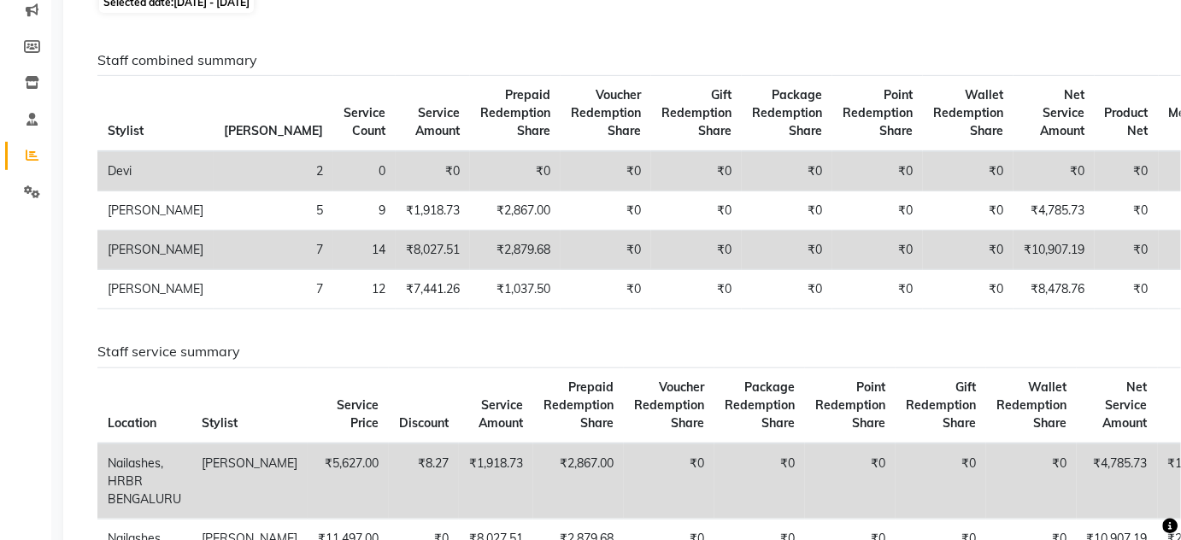
scroll to position [0, 0]
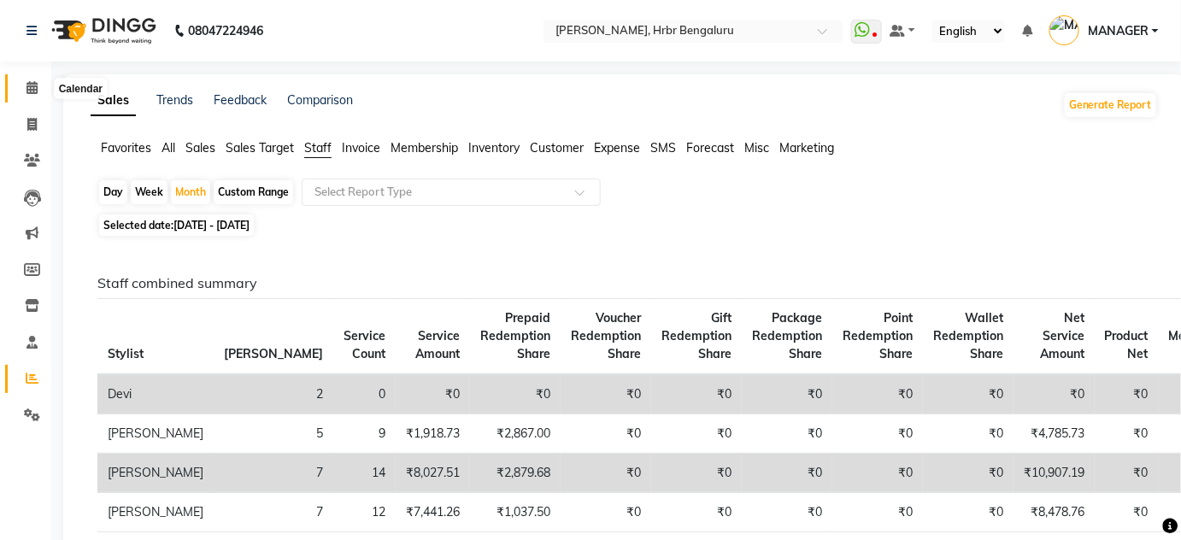
click at [29, 85] on icon at bounding box center [32, 87] width 11 height 13
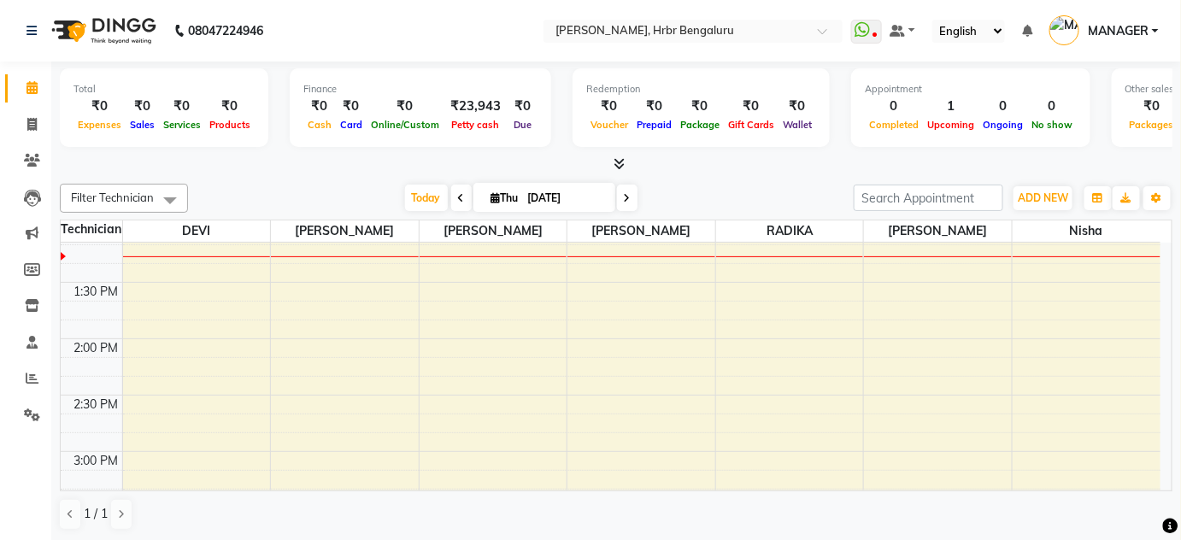
scroll to position [1497, 0]
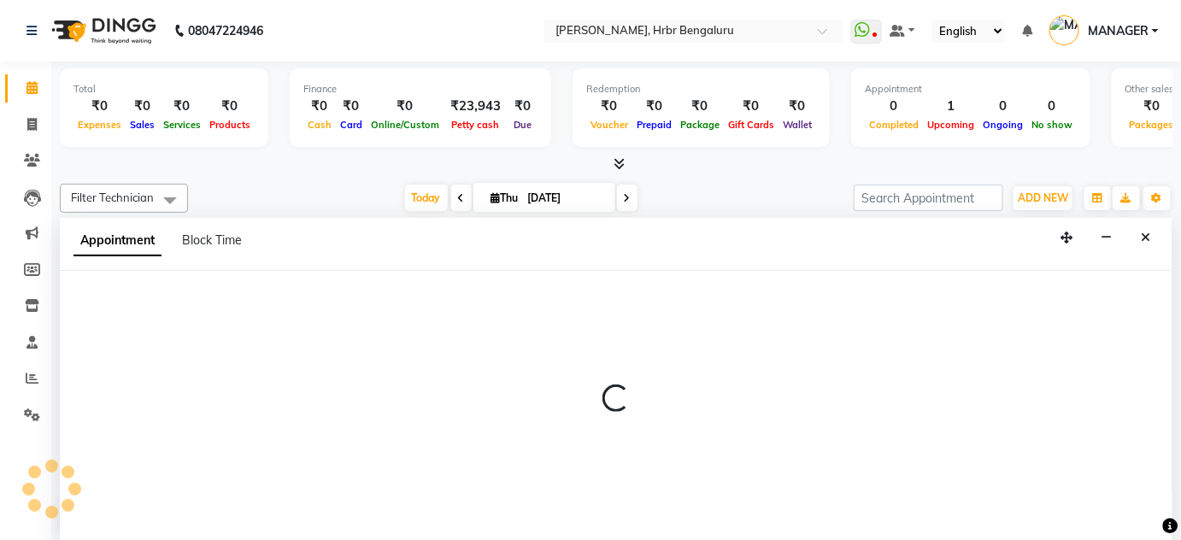
scroll to position [0, 0]
select select "77431"
select select "900"
select select "tentative"
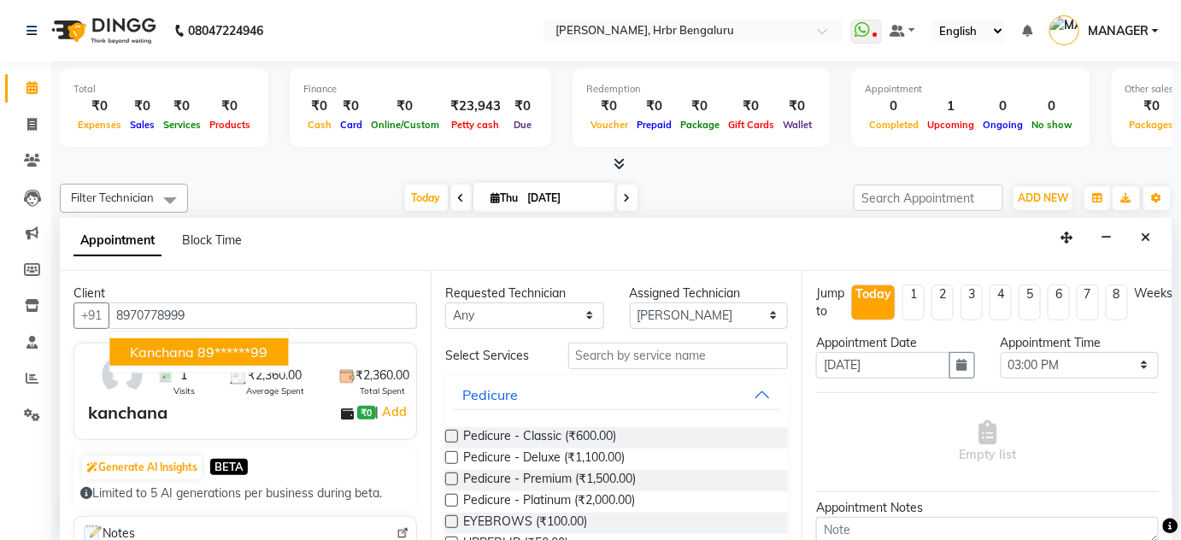
type input "8970778999"
click at [605, 353] on input "text" at bounding box center [679, 356] width 220 height 27
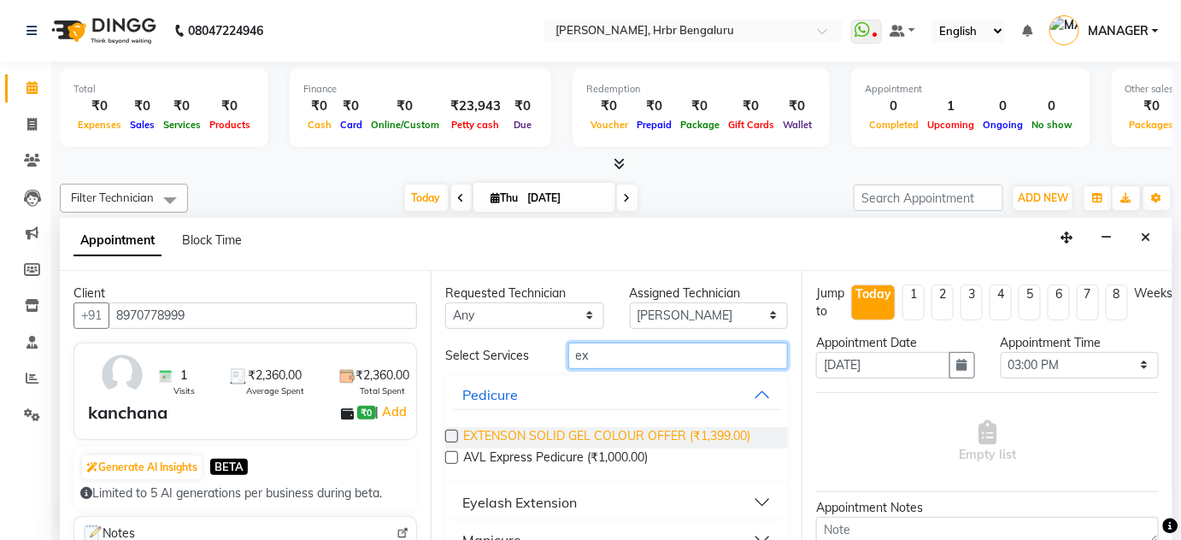
type input "ex"
click at [633, 427] on span "EXTENSON SOLID GEL COLOUR OFFER (₹1,399.00)" at bounding box center [606, 437] width 287 height 21
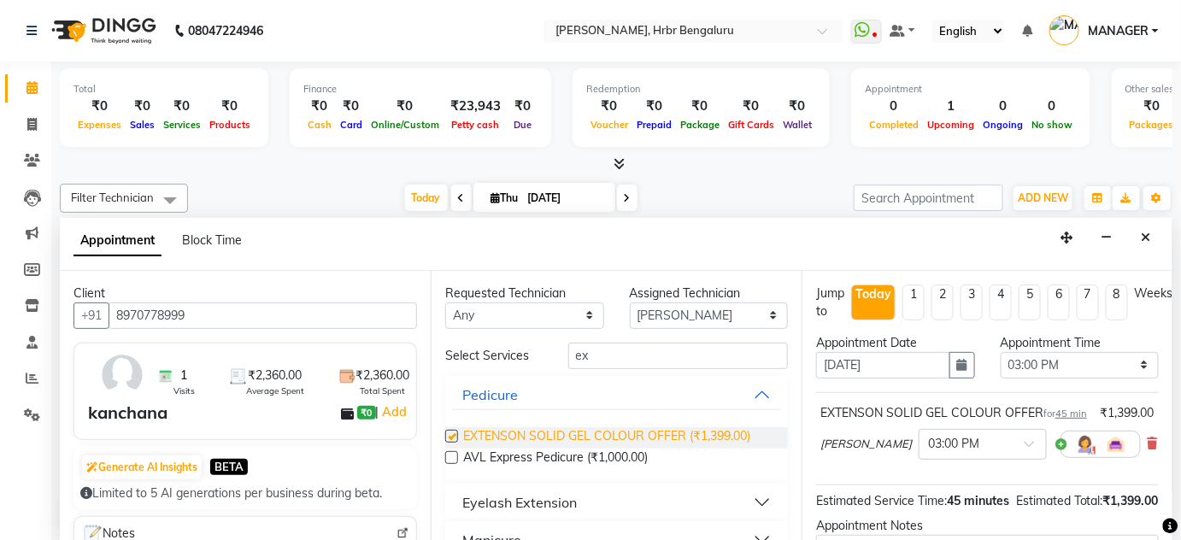
checkbox input "false"
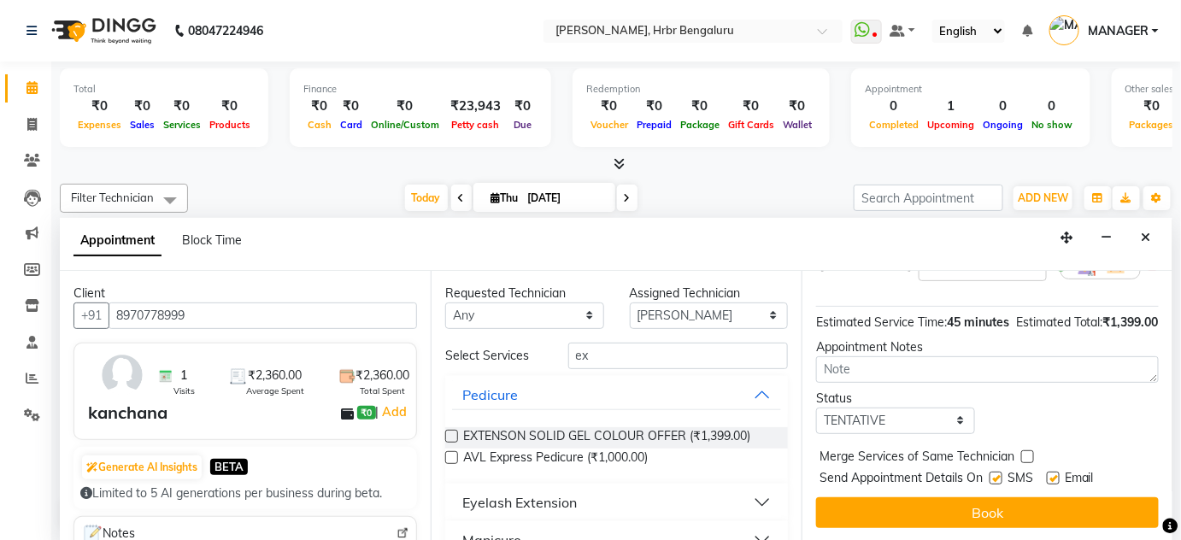
scroll to position [213, 0]
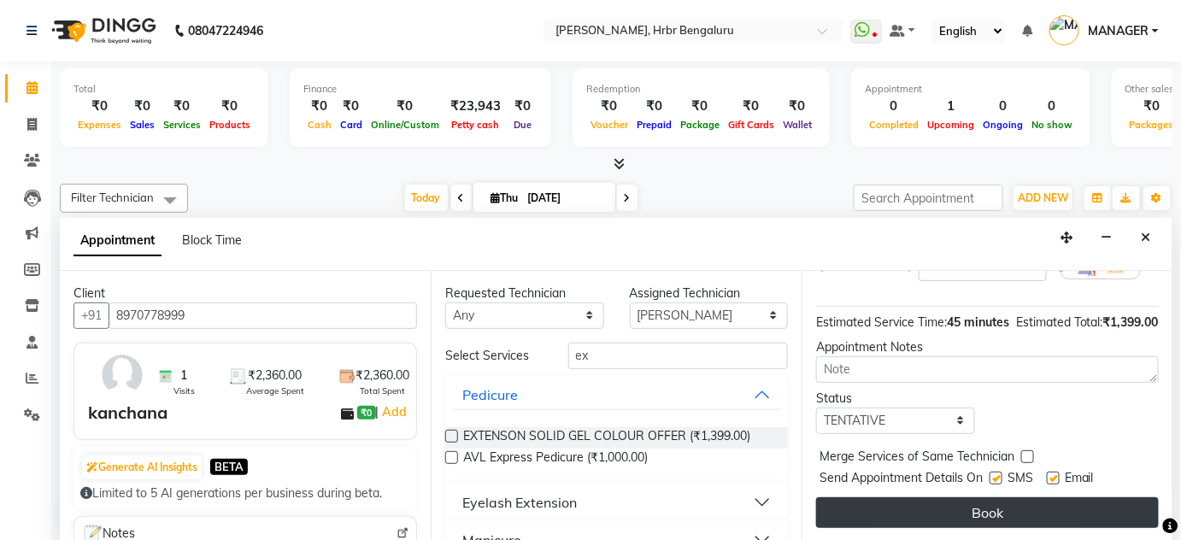
click at [1087, 508] on button "Book" at bounding box center [987, 513] width 343 height 31
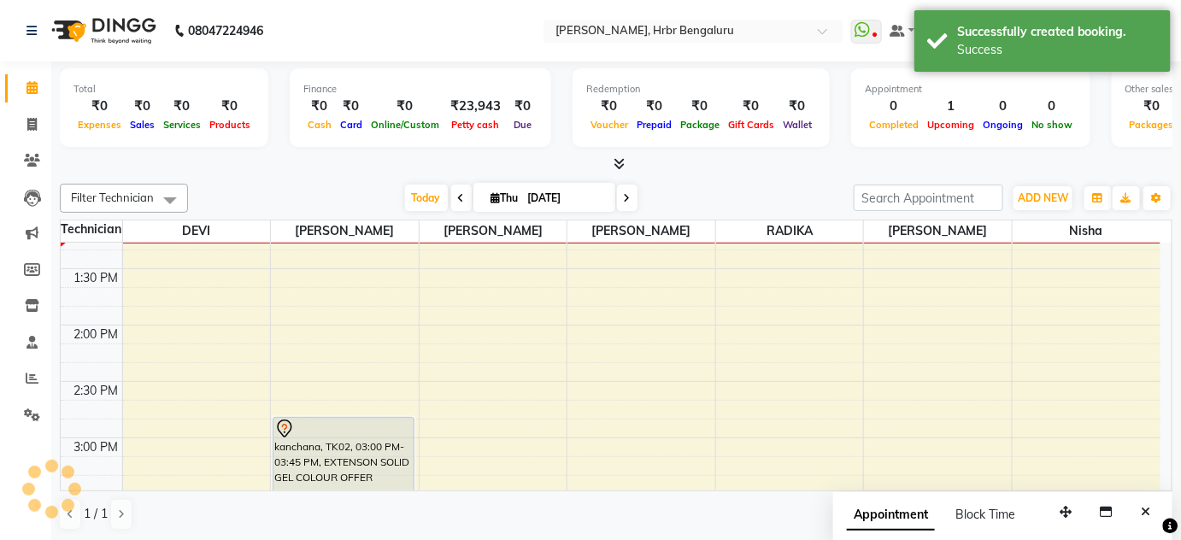
scroll to position [0, 0]
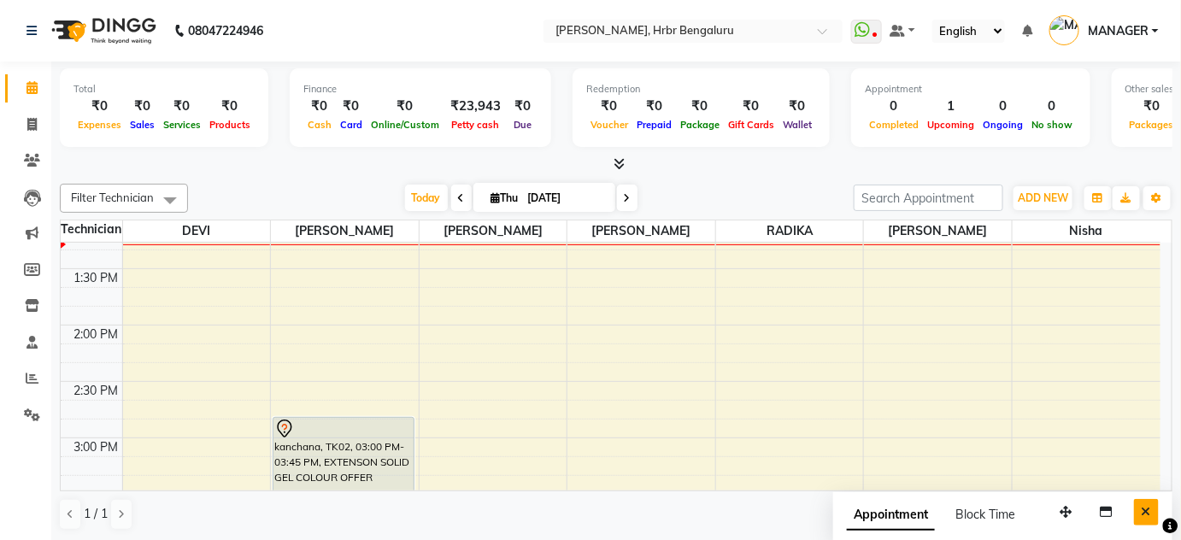
click at [1139, 508] on button "Close" at bounding box center [1146, 512] width 25 height 27
